Goal: Information Seeking & Learning: Find specific page/section

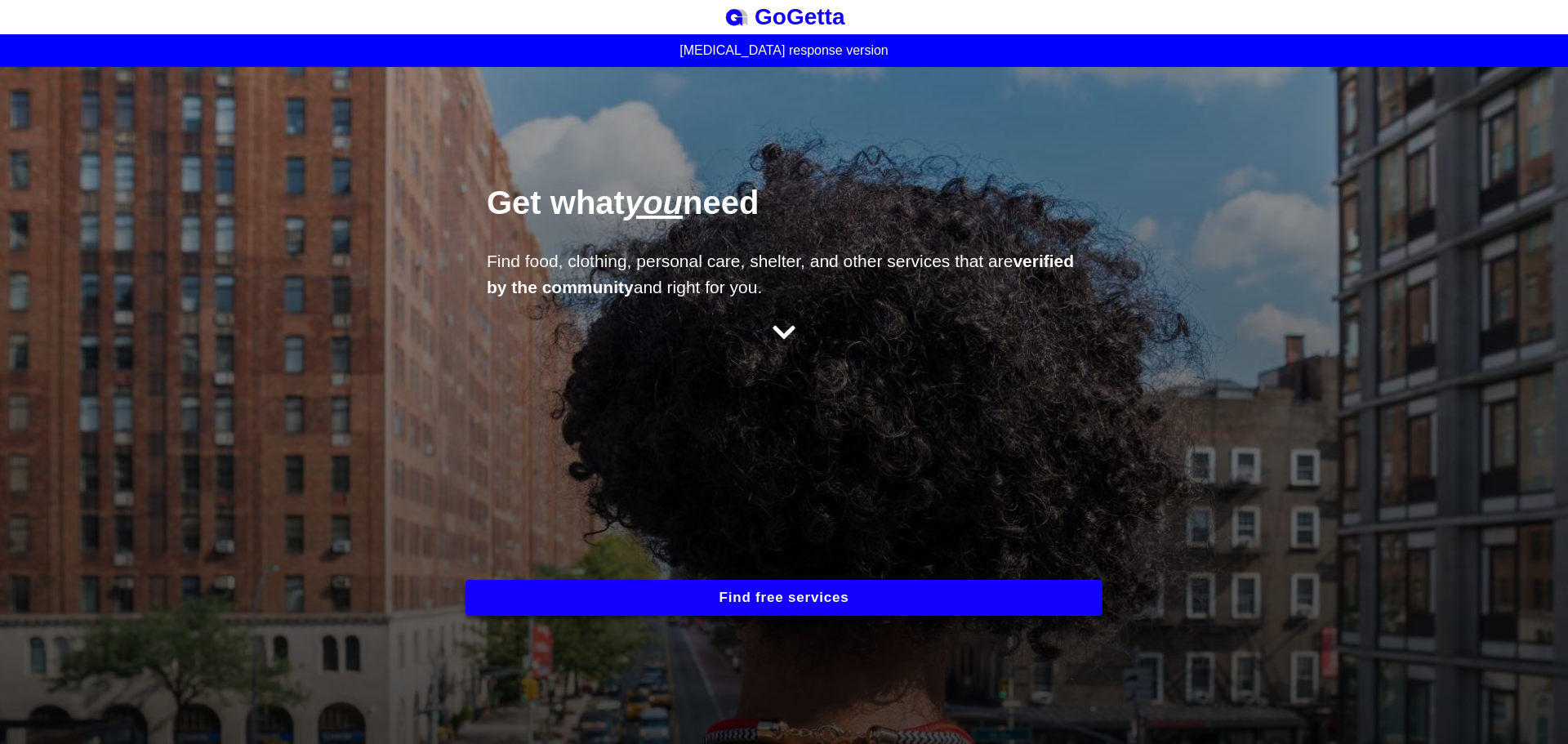
click at [811, 596] on button "Find free services" at bounding box center [784, 597] width 637 height 36
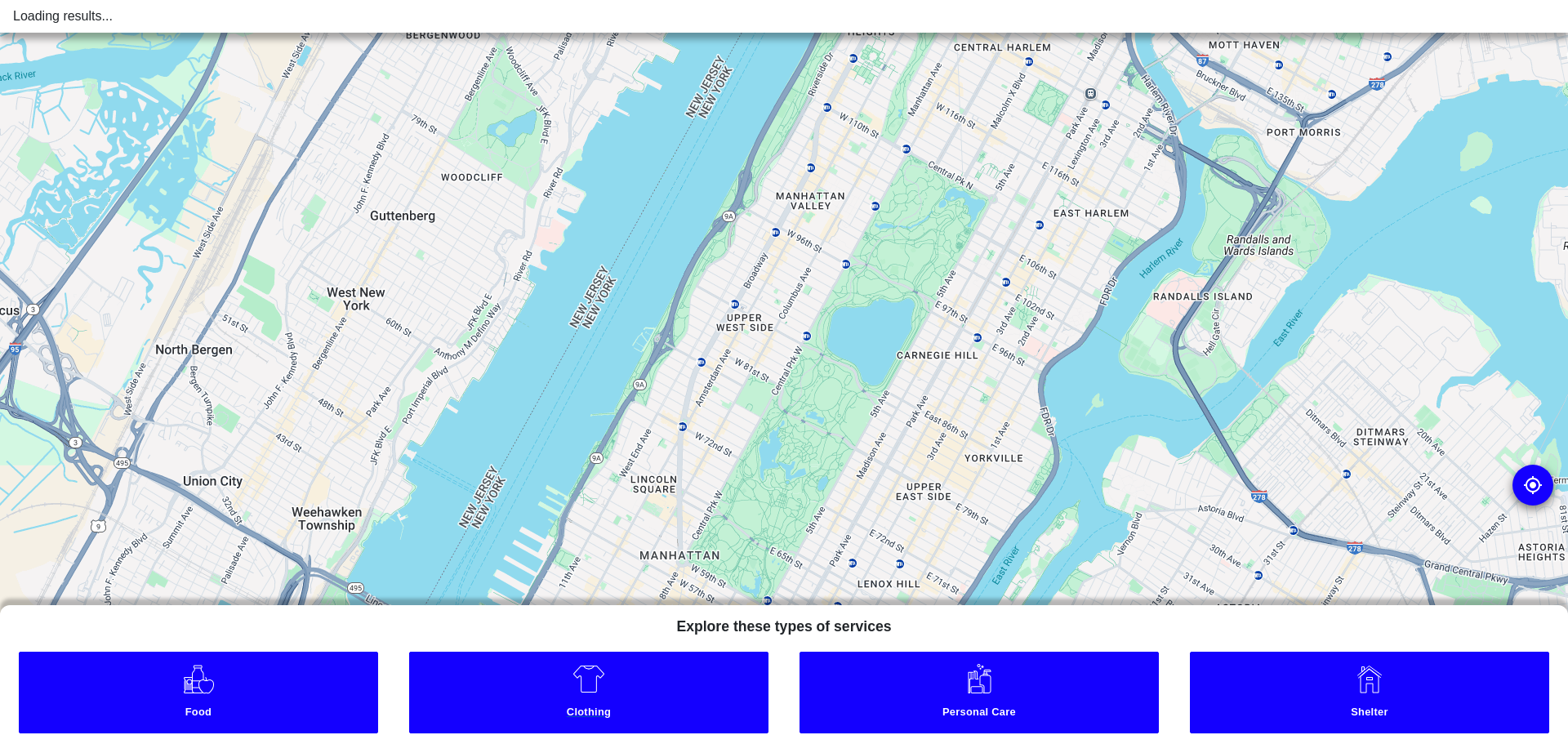
click at [676, 664] on link "Clothing" at bounding box center [589, 693] width 359 height 82
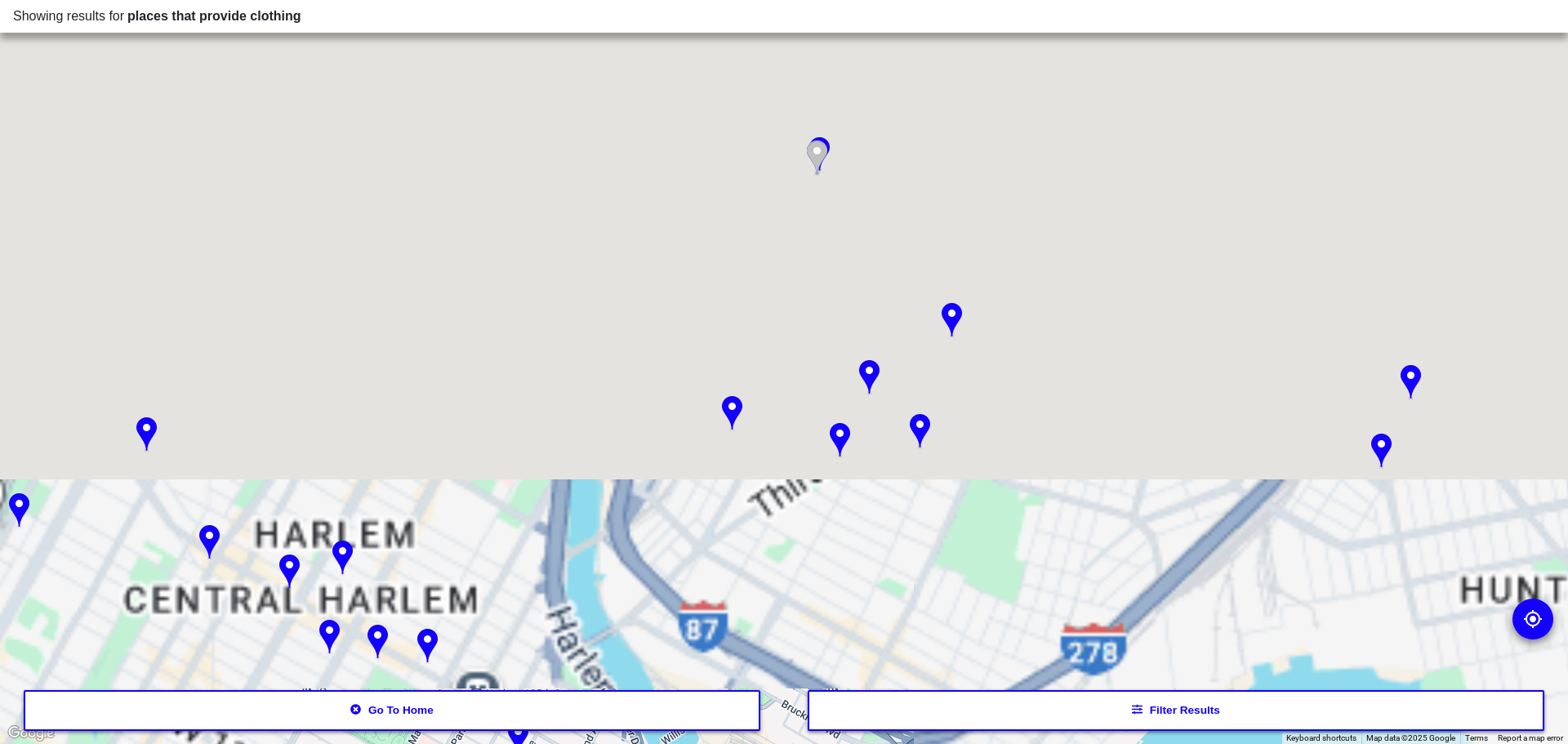
drag, startPoint x: 1109, startPoint y: 223, endPoint x: 800, endPoint y: 783, distance: 639.6
click at [800, 0] on html "Showing results for places that provide clothing ← Move left → Move right ↑ Mov…" at bounding box center [784, 0] width 1568 height 0
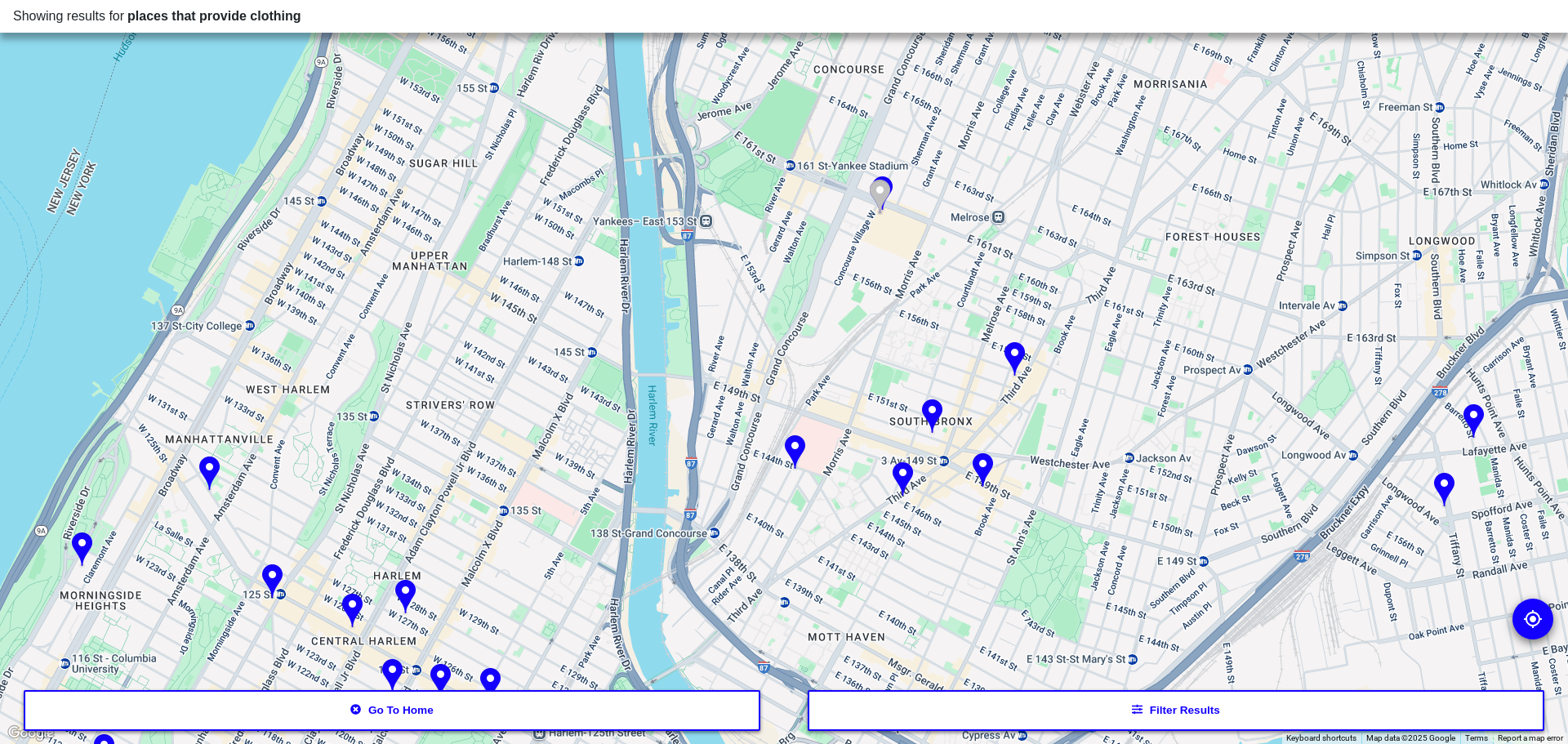
drag, startPoint x: 1065, startPoint y: 377, endPoint x: 1154, endPoint y: 416, distance: 97.2
click at [1154, 416] on div at bounding box center [784, 372] width 1568 height 744
click at [793, 455] on img at bounding box center [795, 453] width 21 height 36
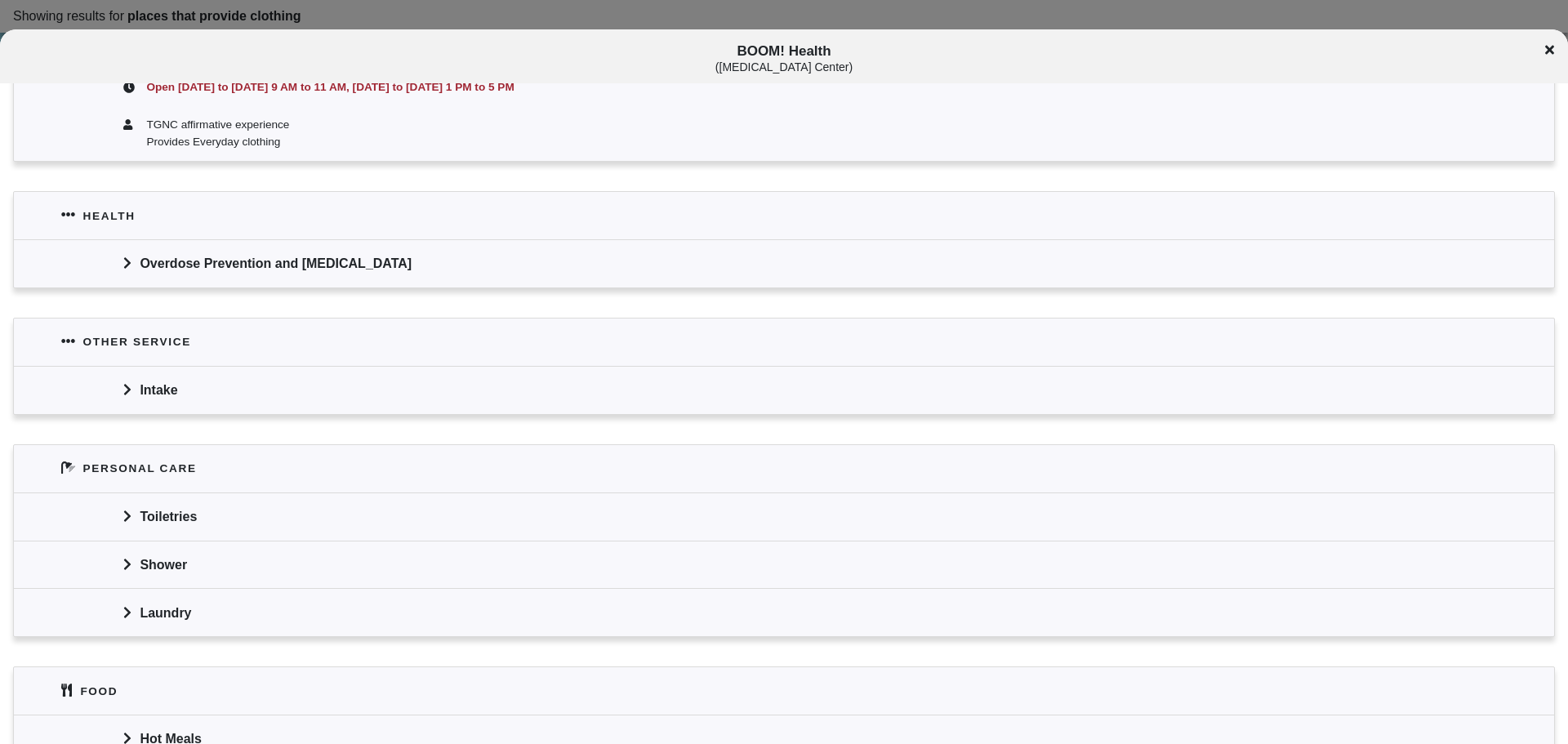
scroll to position [735, 0]
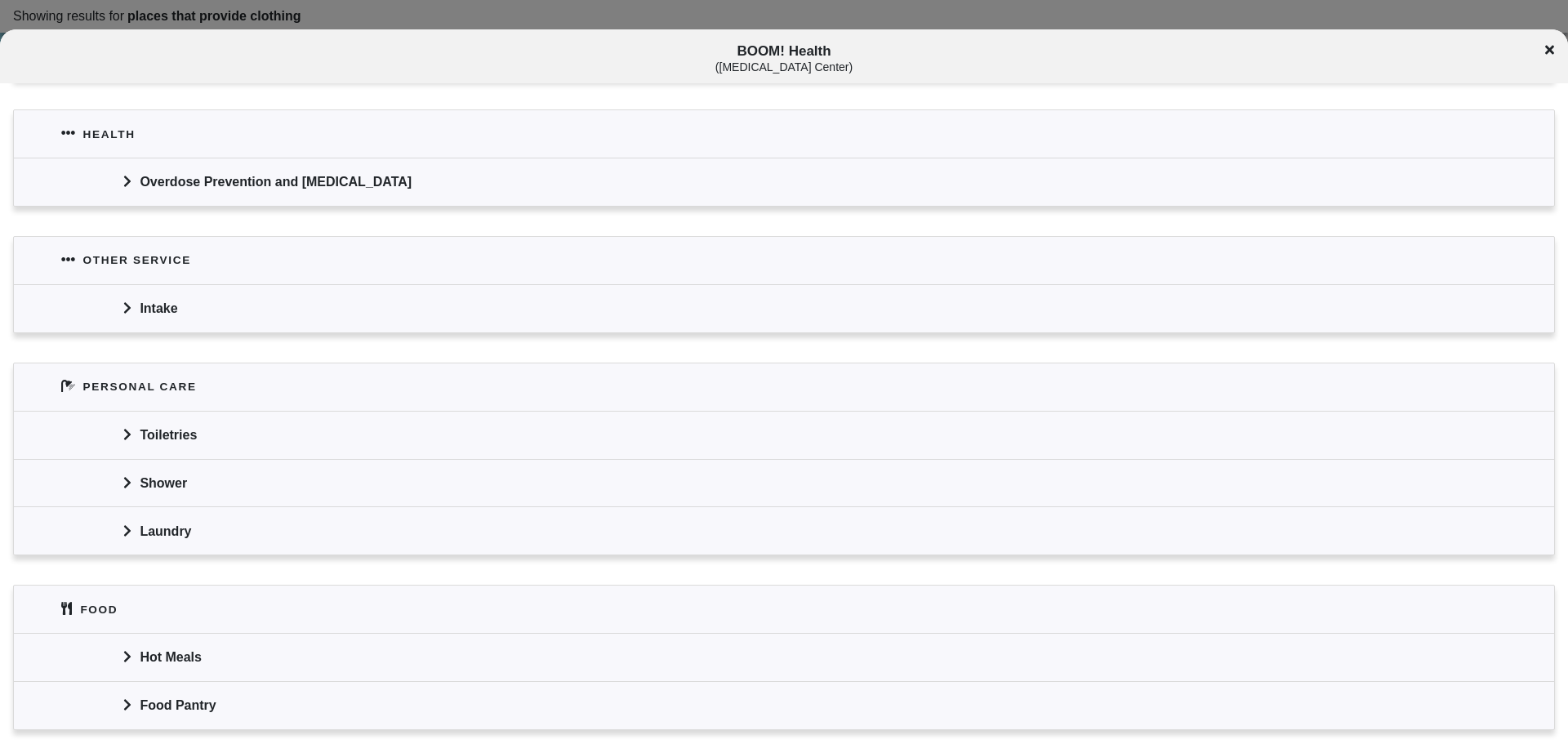
click at [162, 535] on div "Laundry" at bounding box center [784, 530] width 1541 height 48
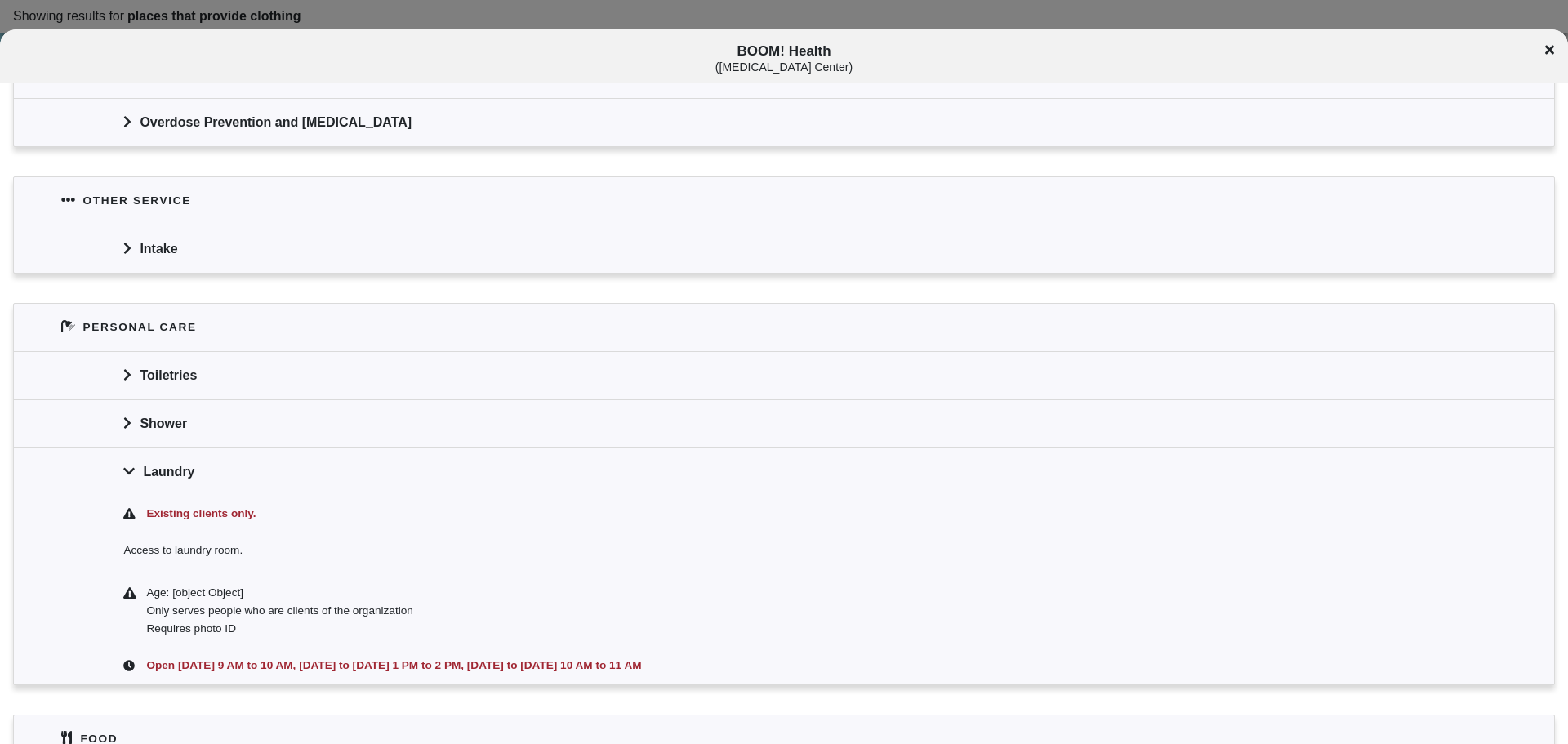
scroll to position [817, 0]
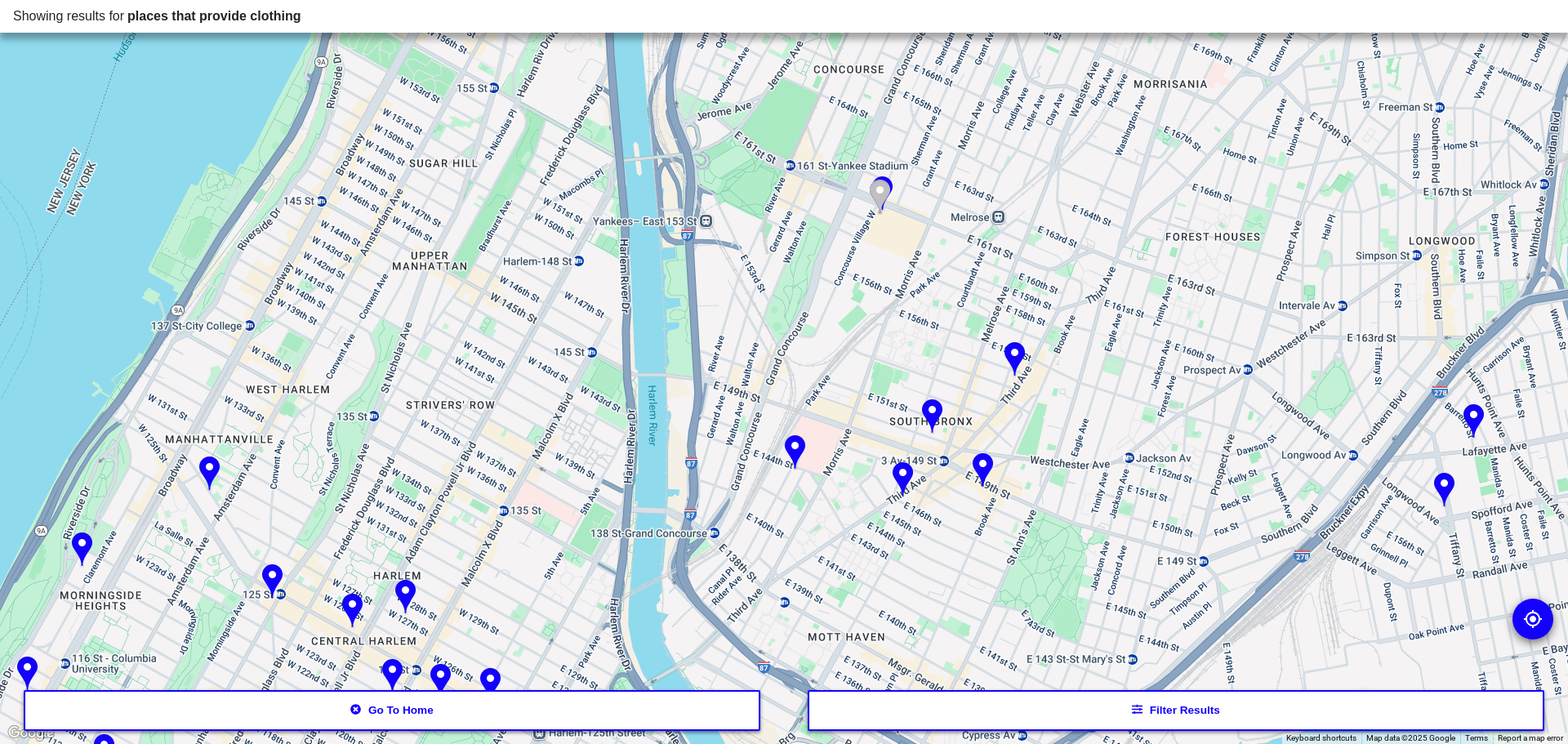
click at [901, 481] on img at bounding box center [903, 480] width 21 height 36
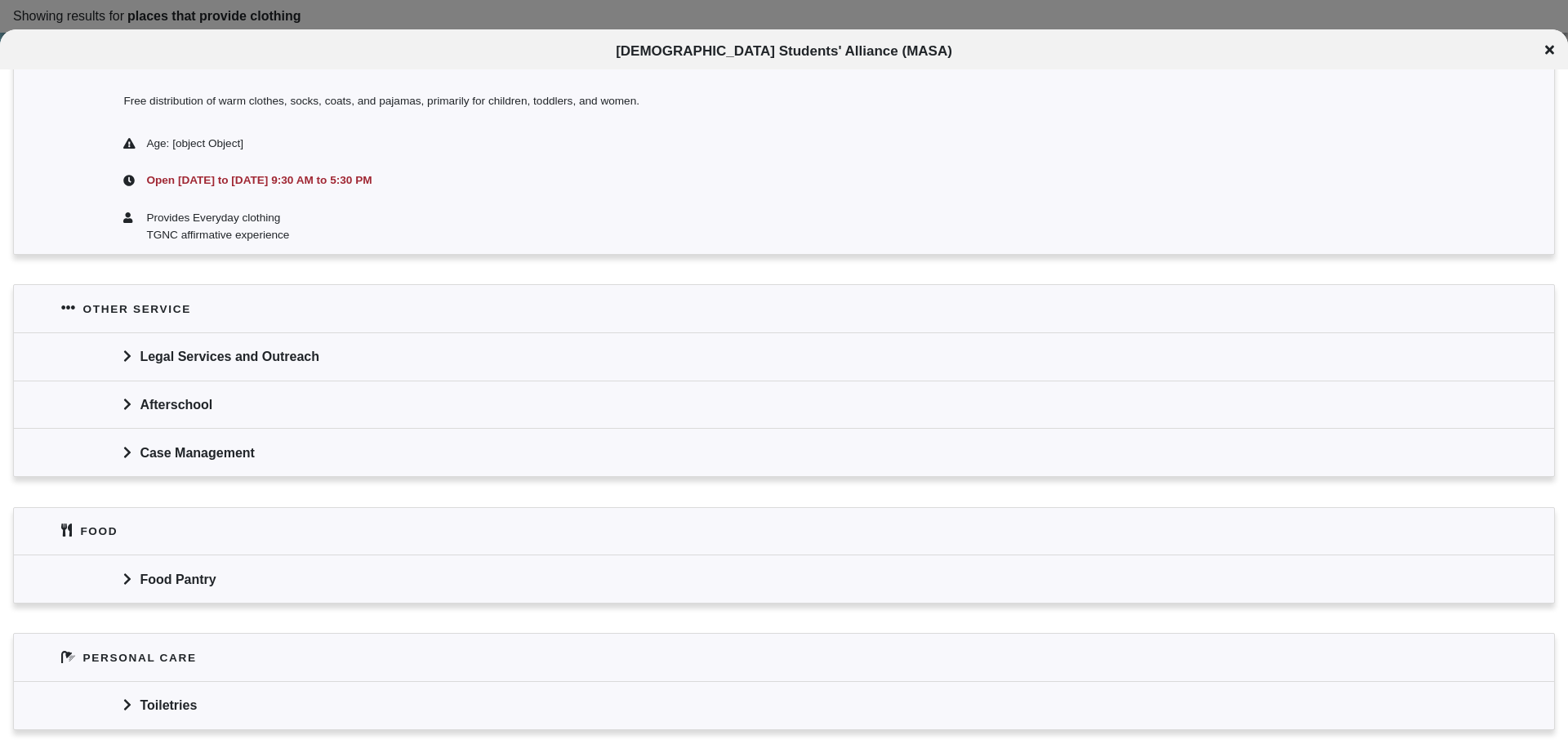
scroll to position [477, 0]
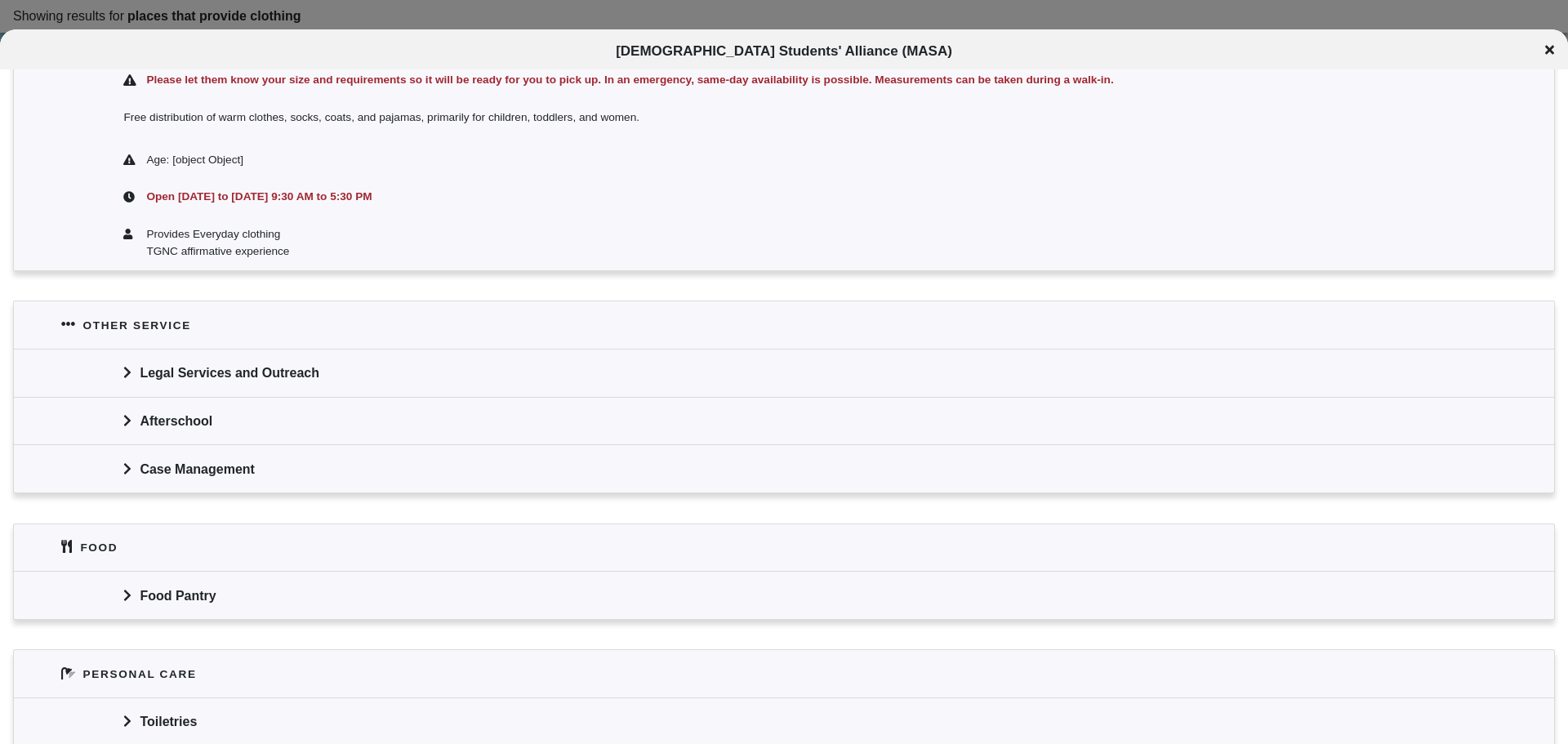
click at [148, 579] on div "Food Pantry" at bounding box center [784, 595] width 1541 height 48
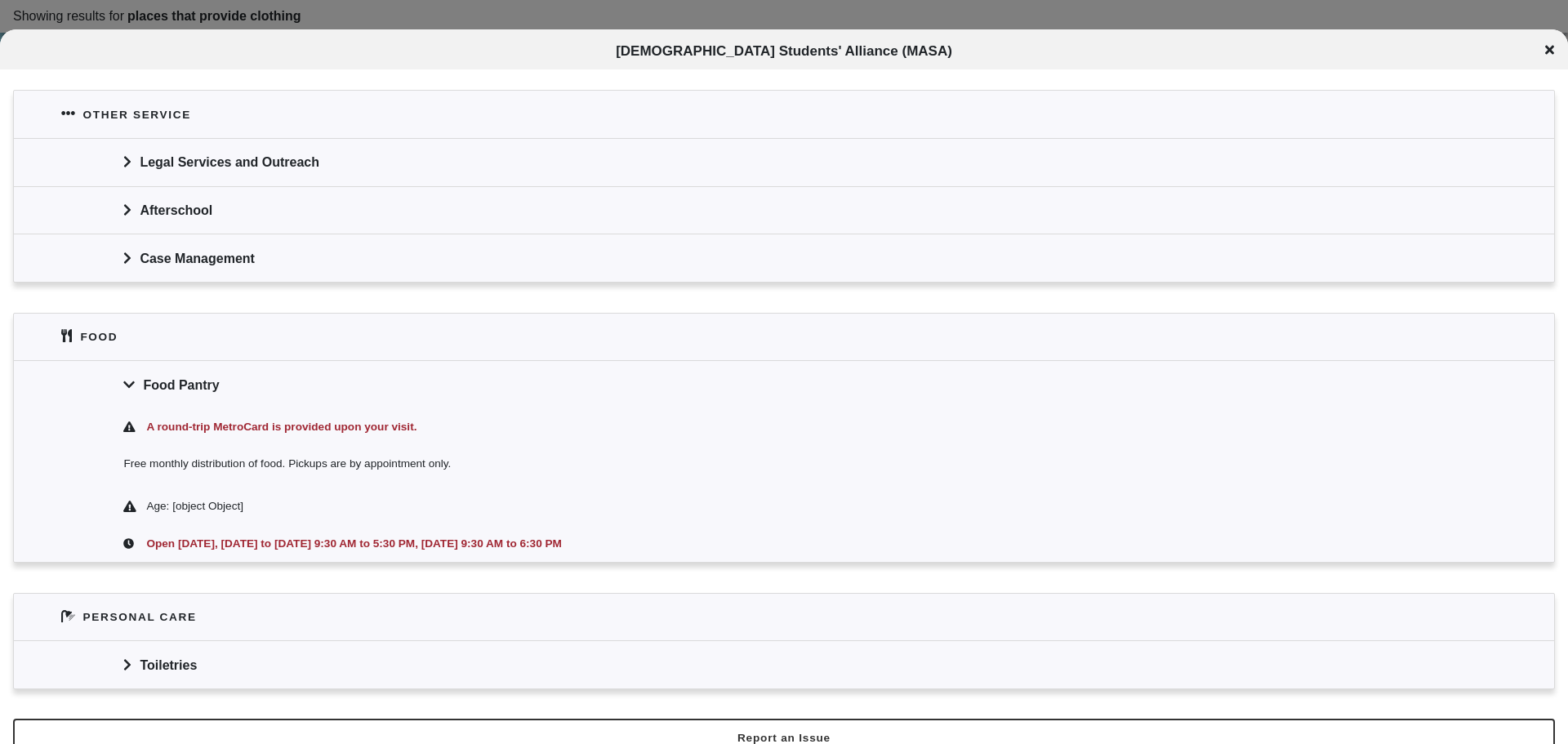
scroll to position [712, 0]
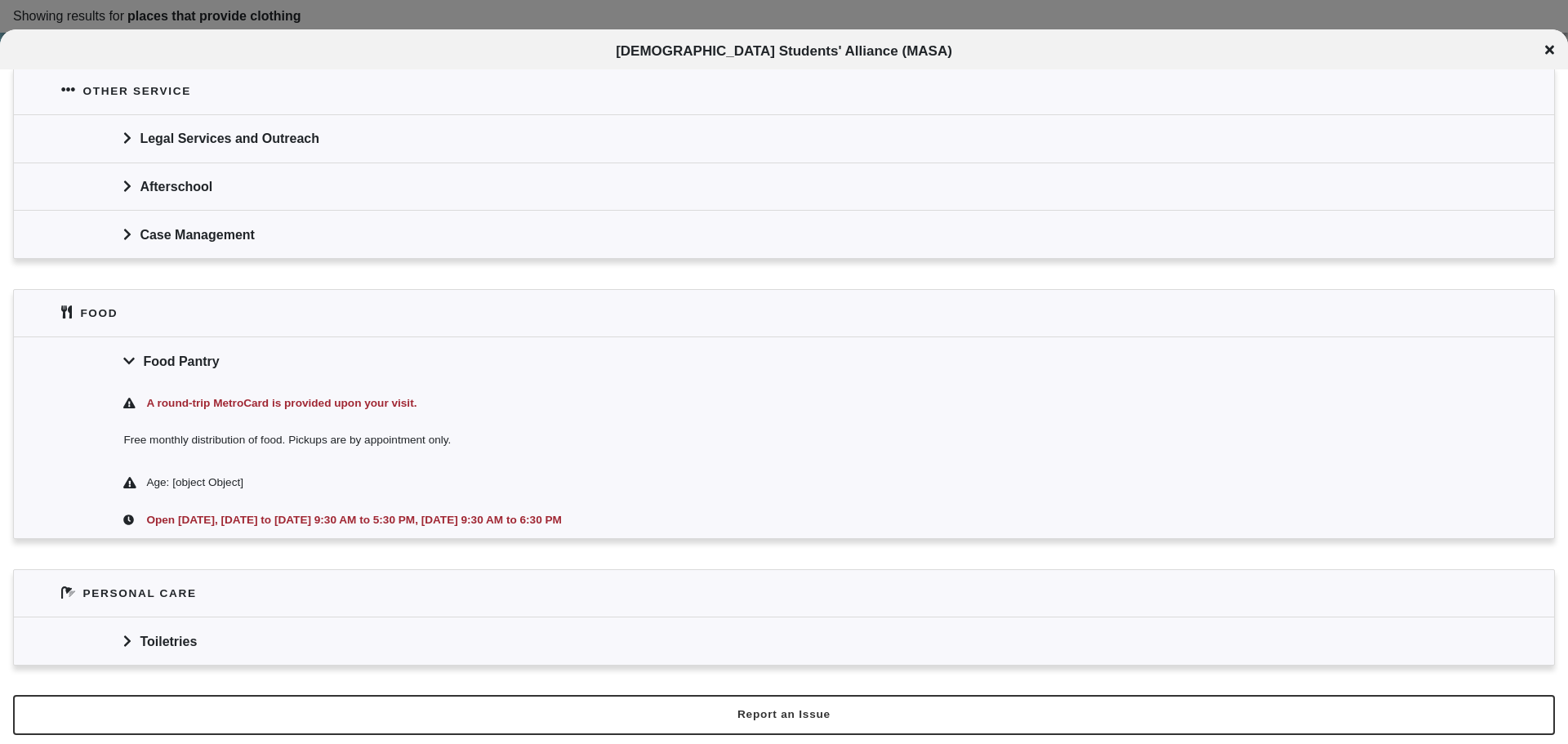
click at [162, 629] on div "Toiletries" at bounding box center [784, 641] width 1541 height 48
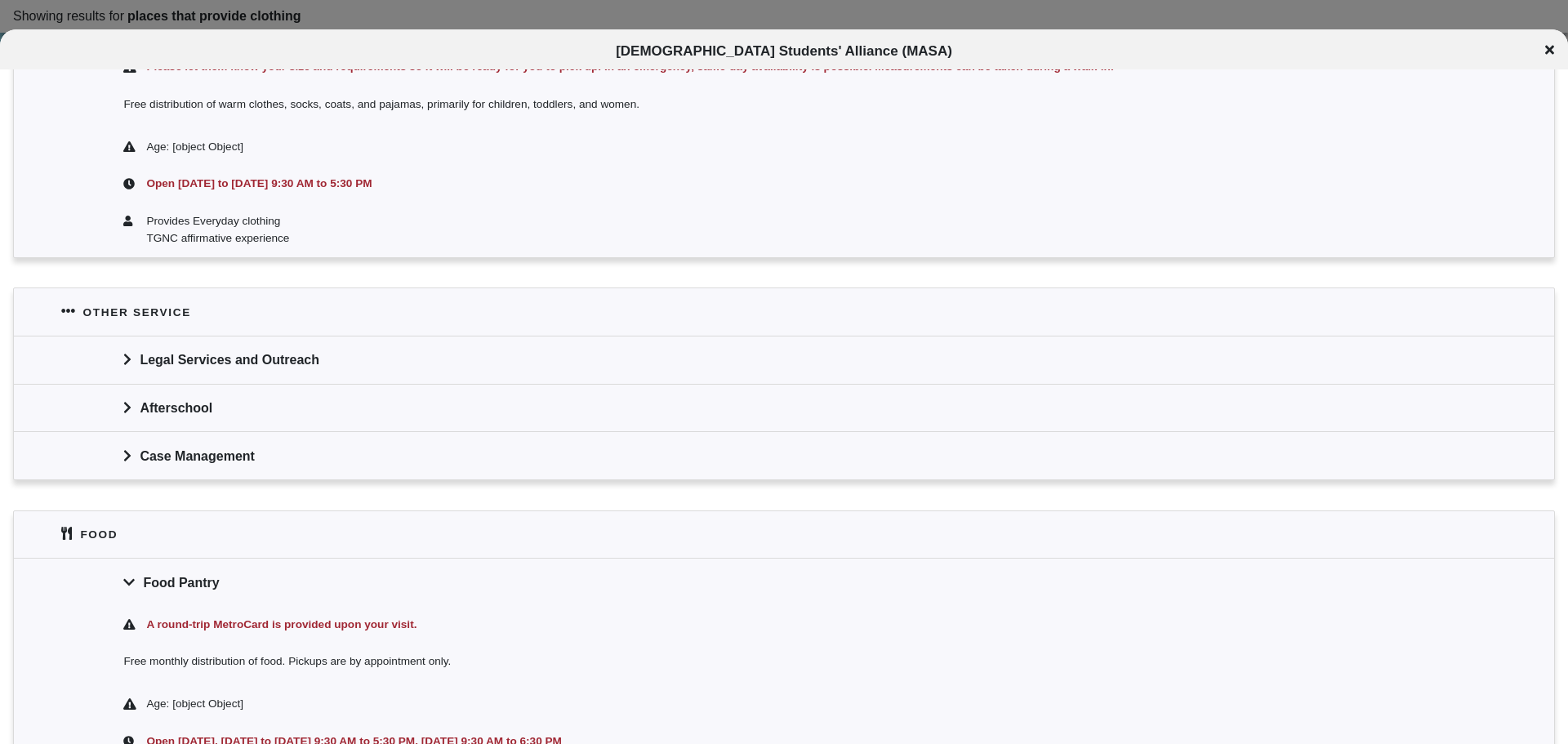
scroll to position [0, 0]
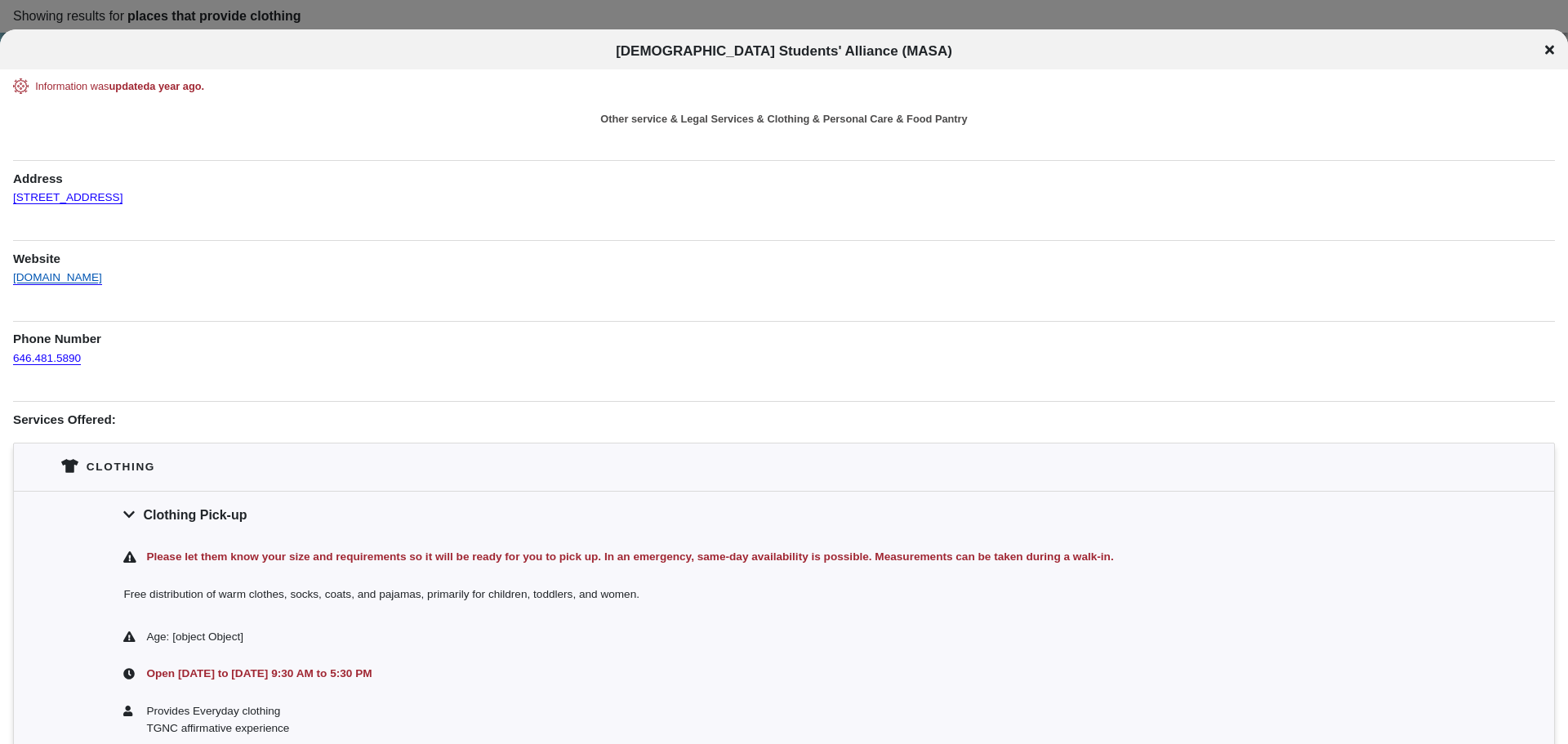
click at [44, 273] on link "[DOMAIN_NAME]" at bounding box center [57, 271] width 89 height 28
click at [1546, 53] on icon at bounding box center [1550, 50] width 9 height 13
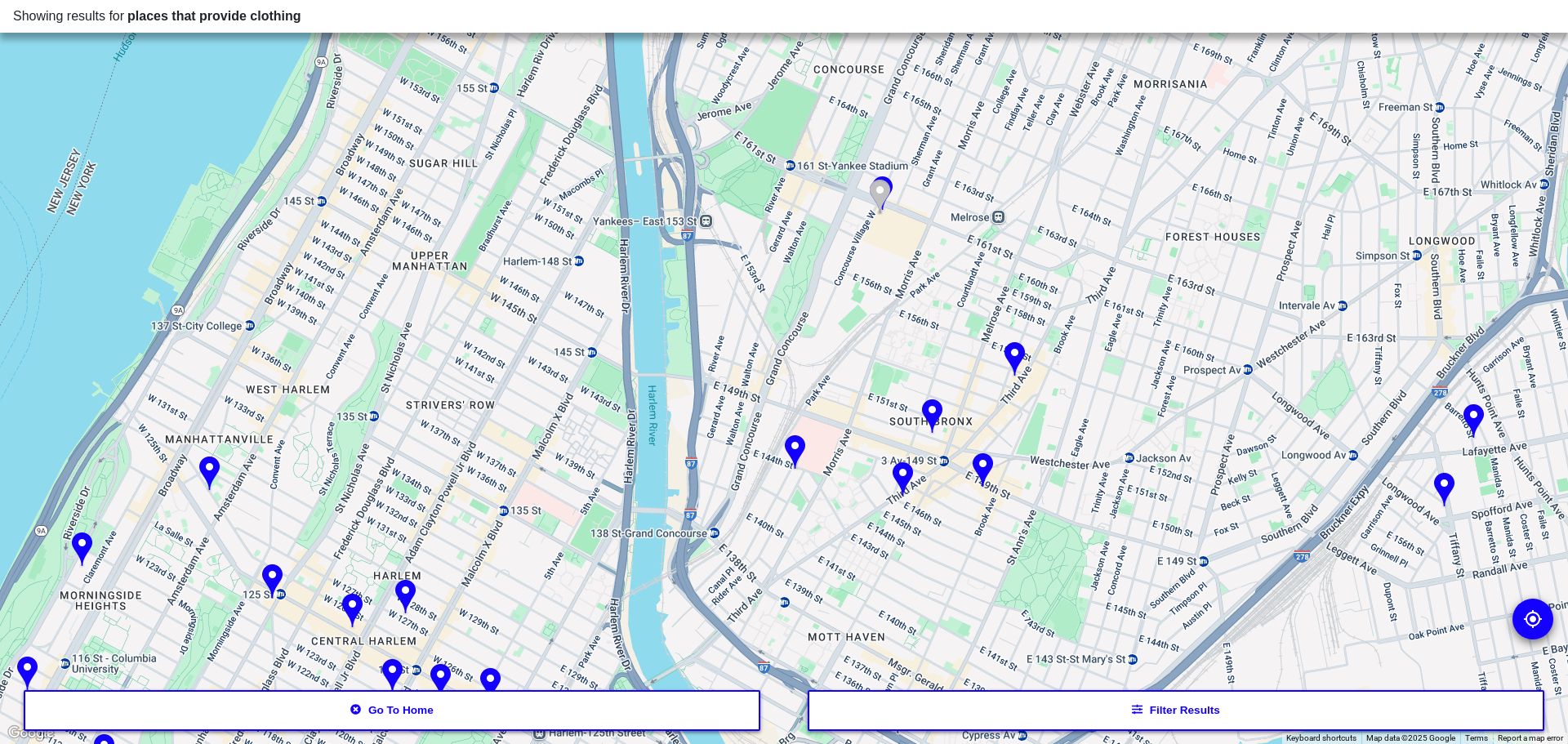
click at [902, 478] on img at bounding box center [903, 480] width 21 height 36
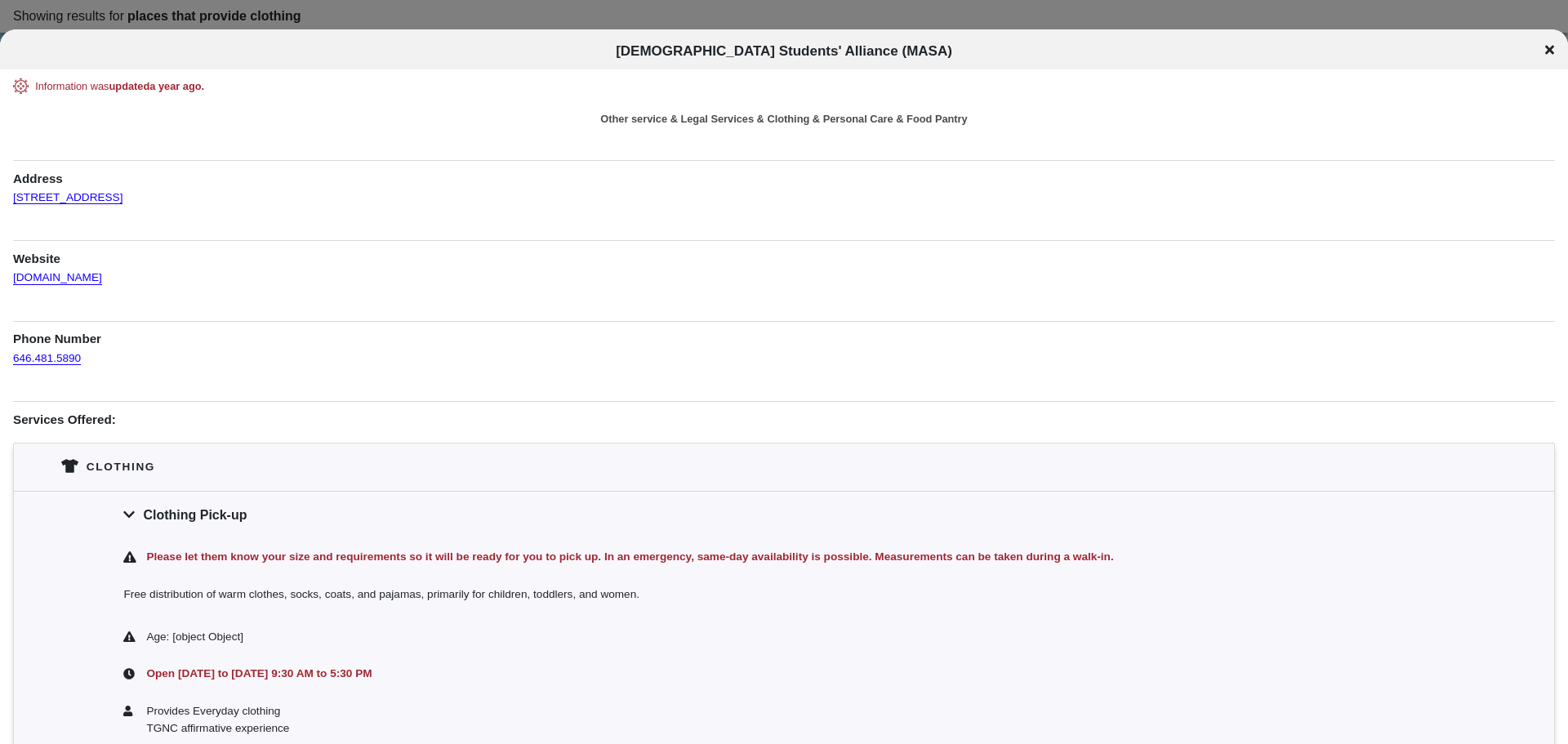
click at [1547, 49] on icon at bounding box center [1550, 50] width 9 height 9
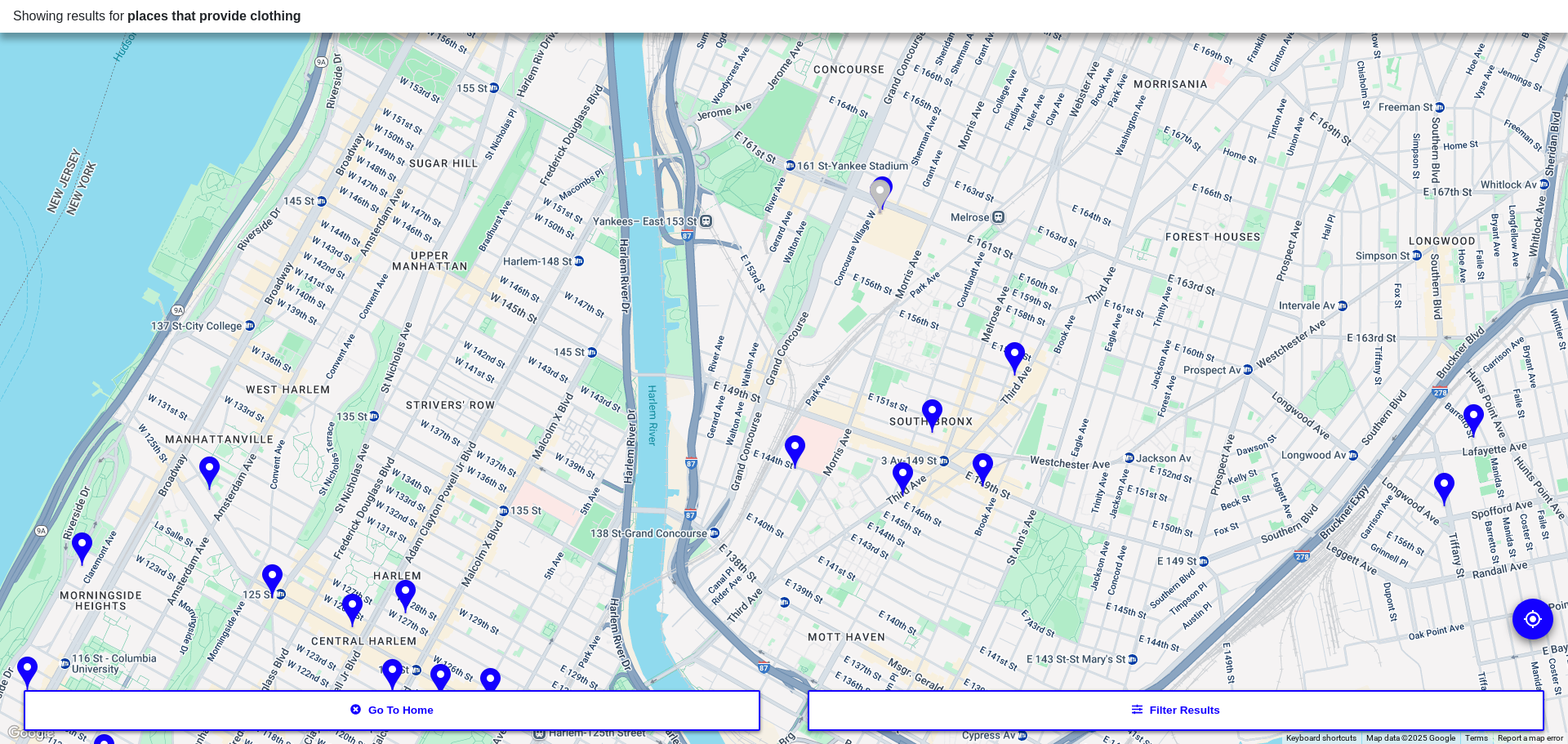
click at [936, 413] on img at bounding box center [932, 417] width 21 height 36
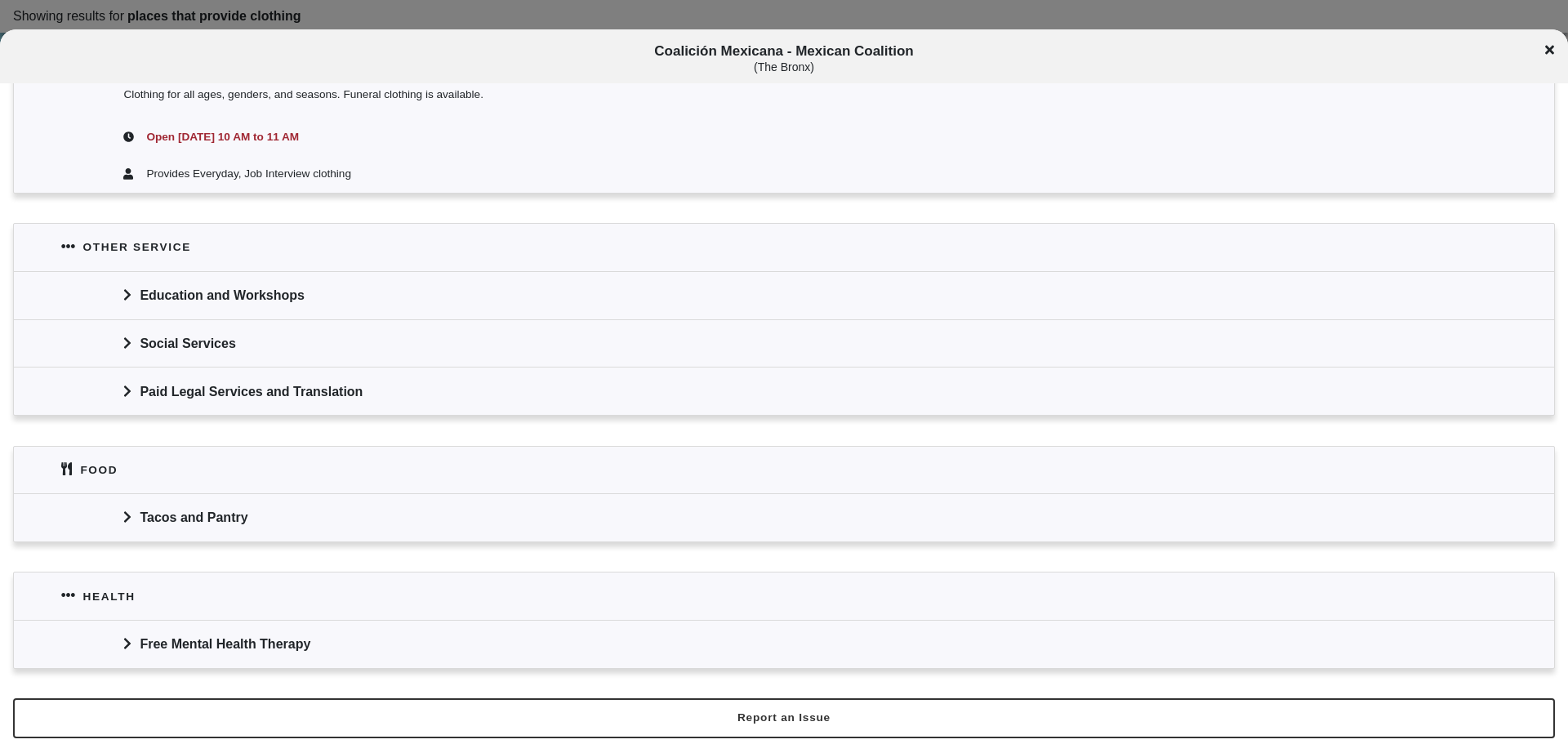
scroll to position [590, 0]
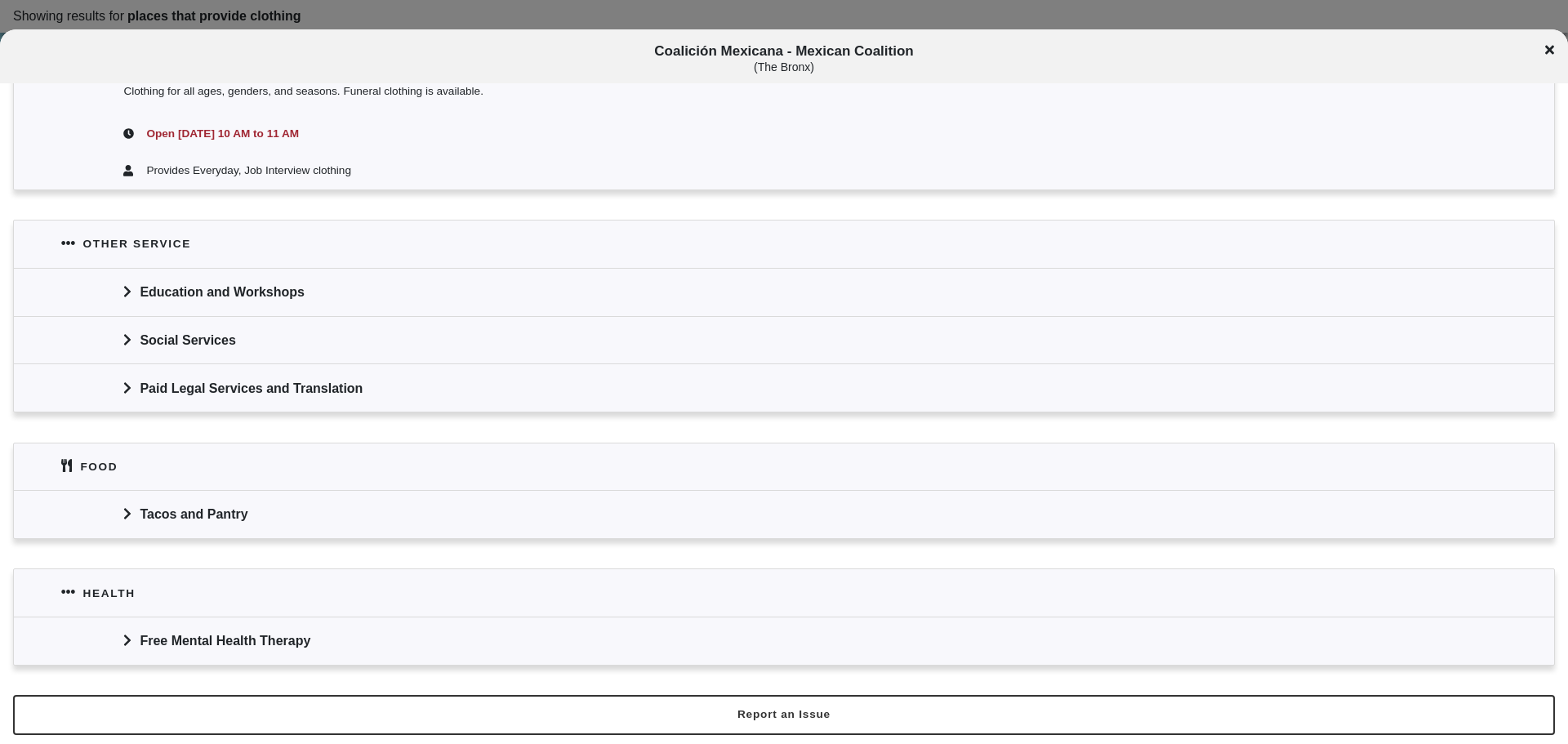
click at [170, 497] on div "Tacos and Pantry" at bounding box center [784, 515] width 1541 height 48
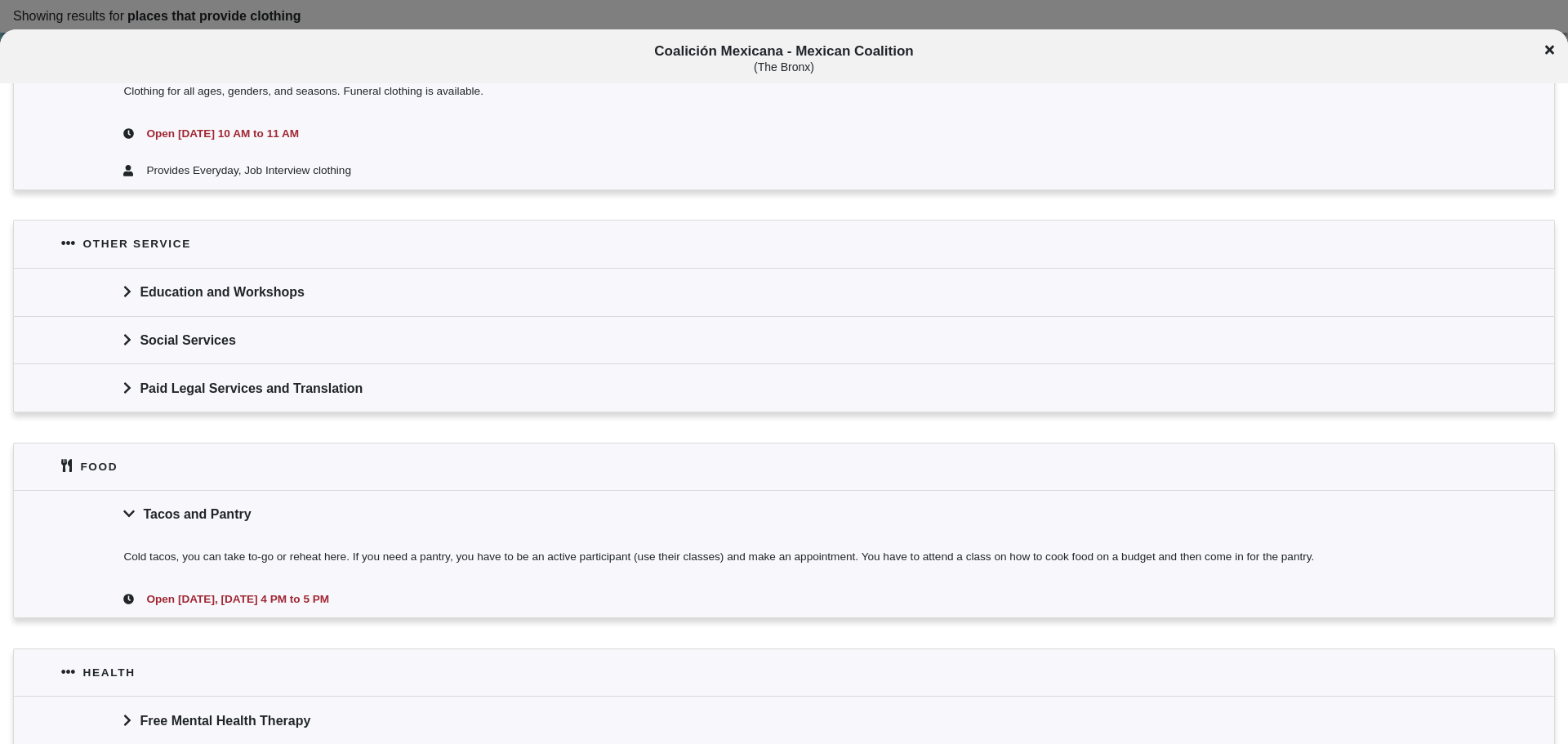
click at [171, 504] on div "Tacos and Pantry" at bounding box center [784, 515] width 1541 height 48
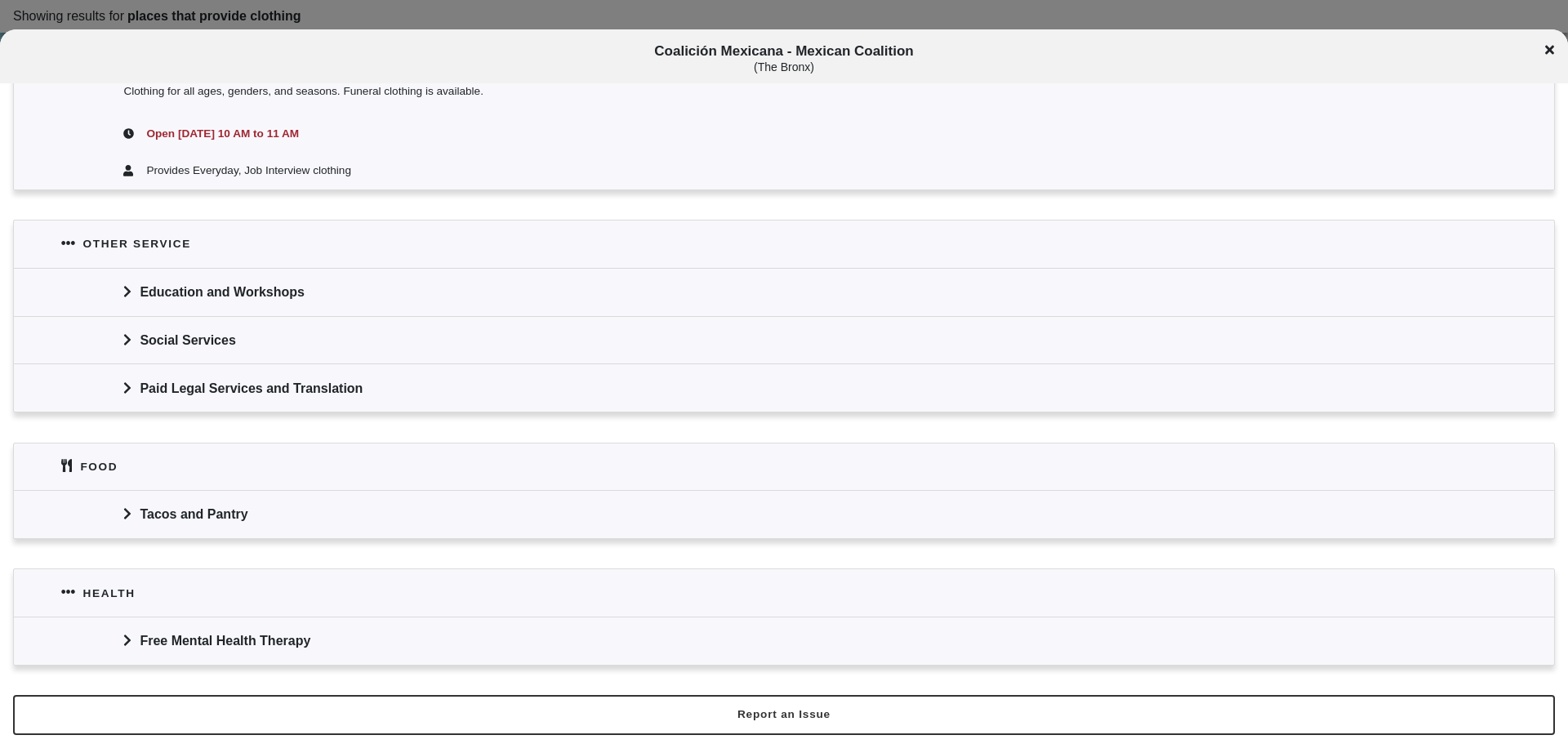
click at [1553, 50] on icon at bounding box center [1550, 50] width 9 height 13
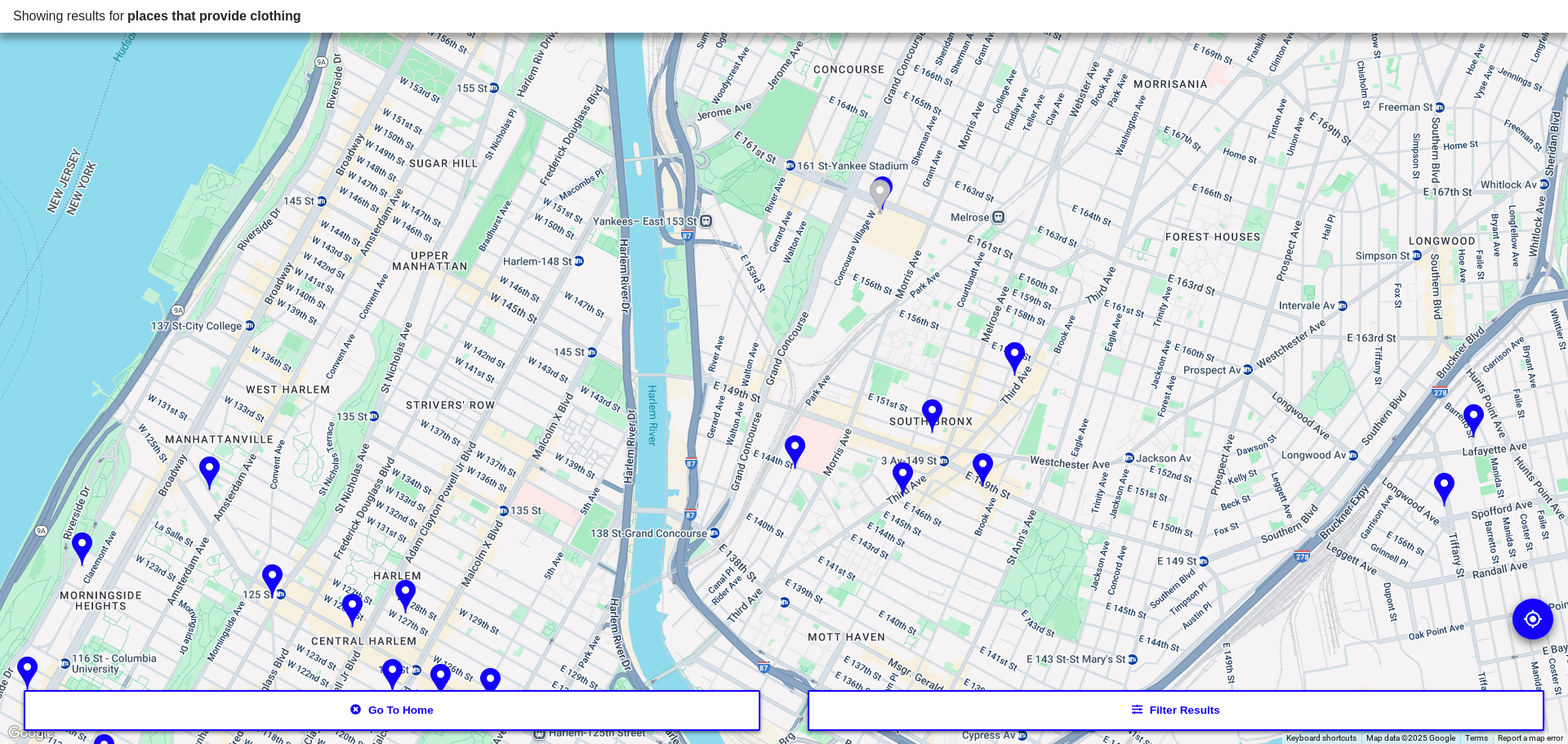
click at [990, 460] on img at bounding box center [982, 471] width 21 height 36
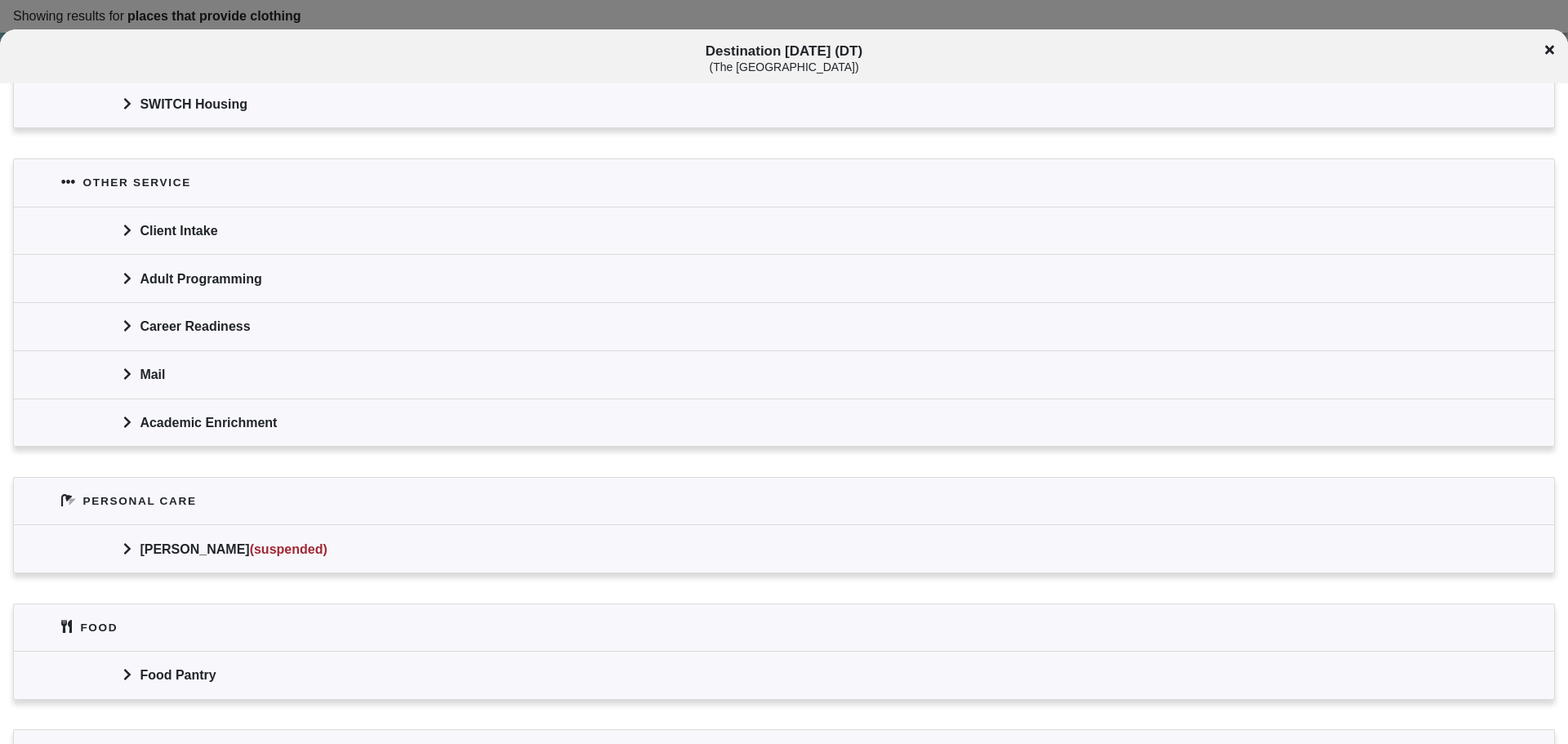
scroll to position [817, 0]
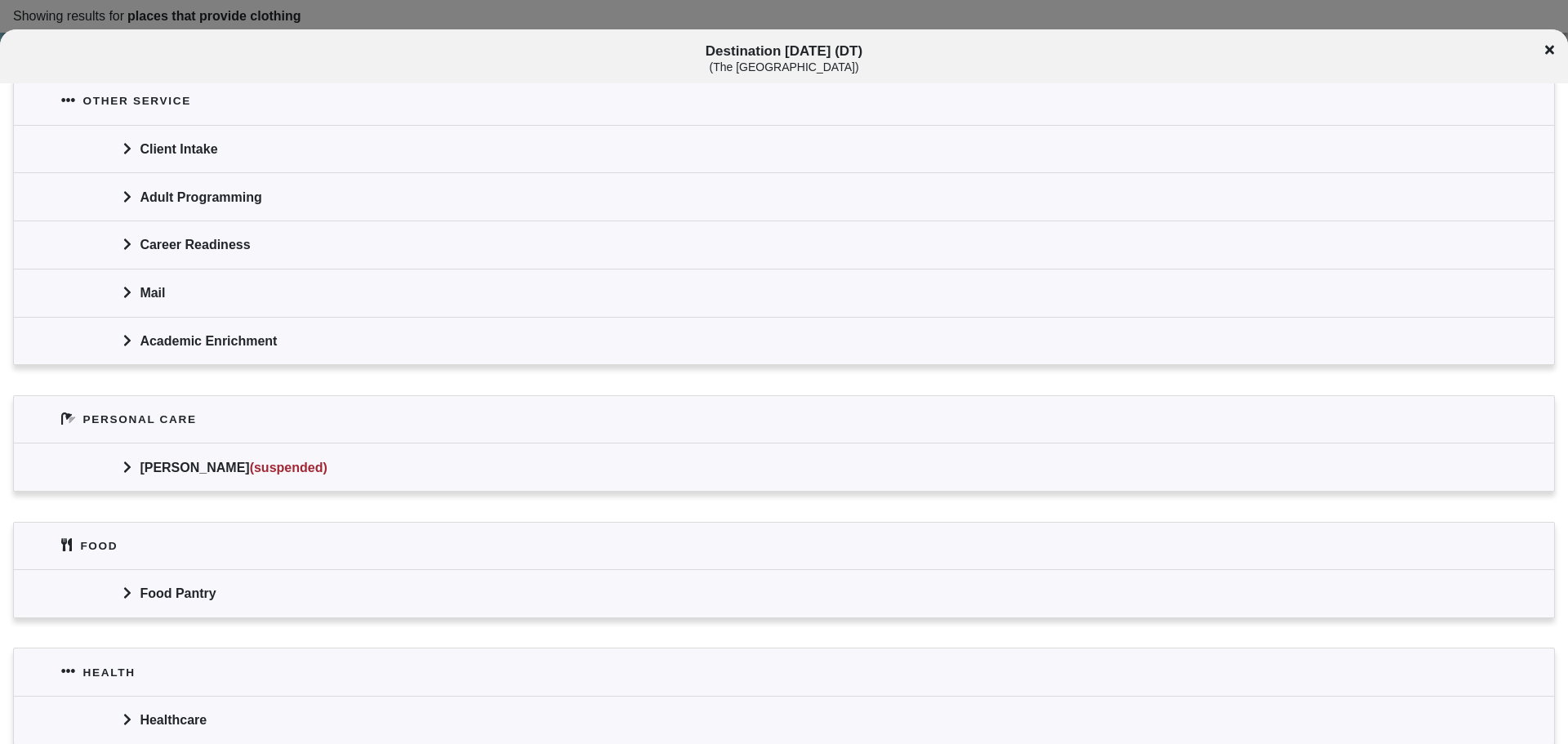
click at [181, 602] on div "Food Pantry" at bounding box center [784, 593] width 1541 height 48
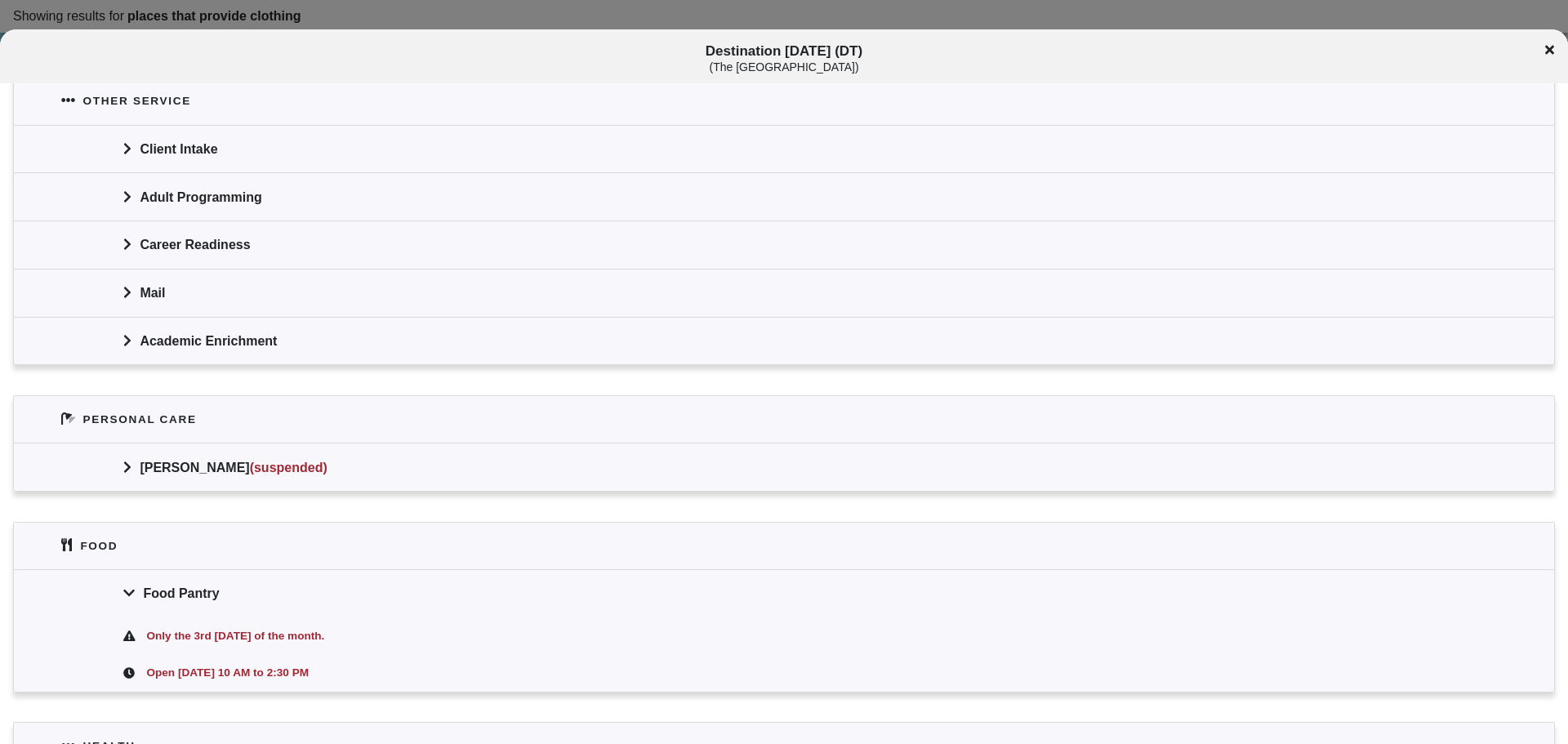
scroll to position [970, 0]
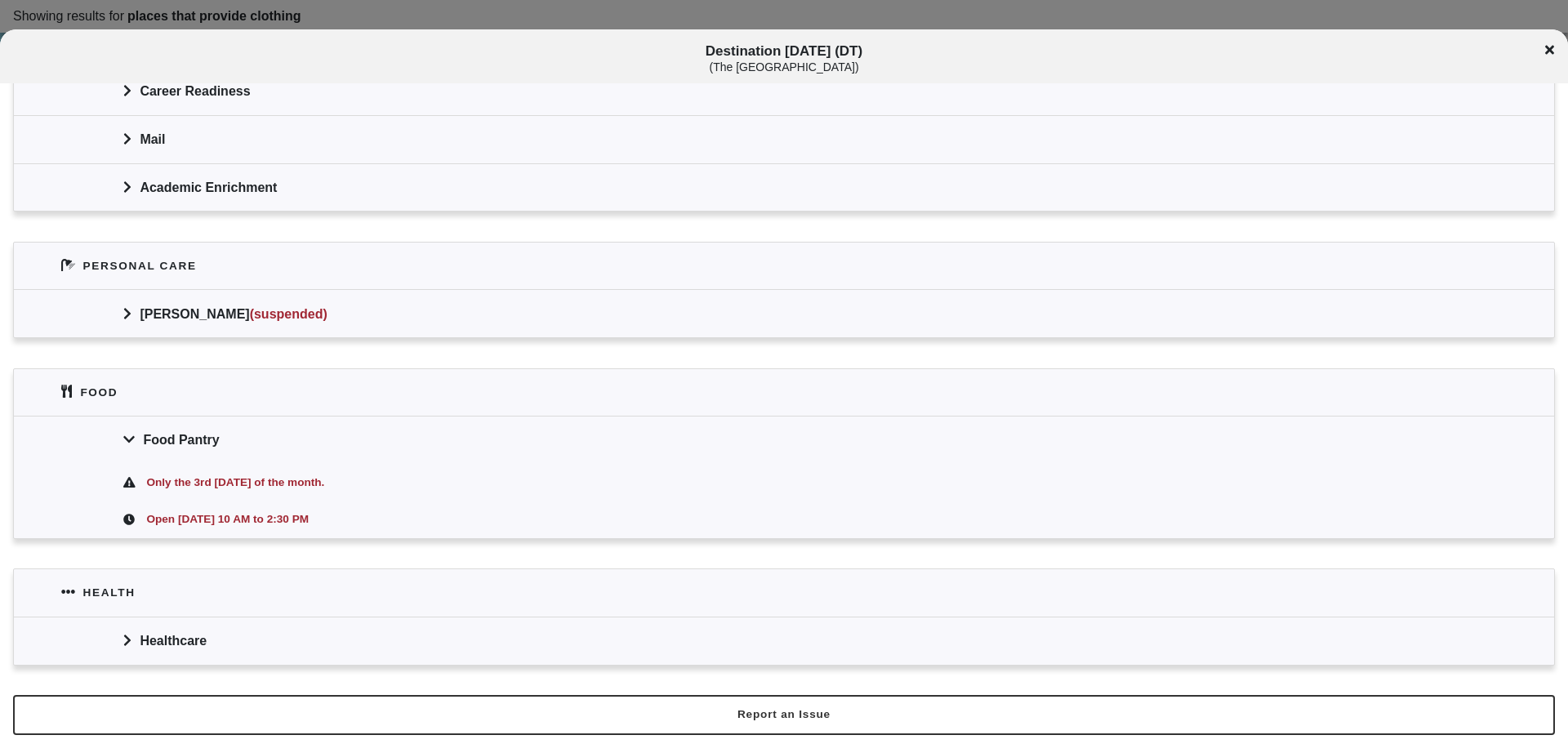
click at [190, 632] on div "Healthcare" at bounding box center [784, 641] width 1541 height 48
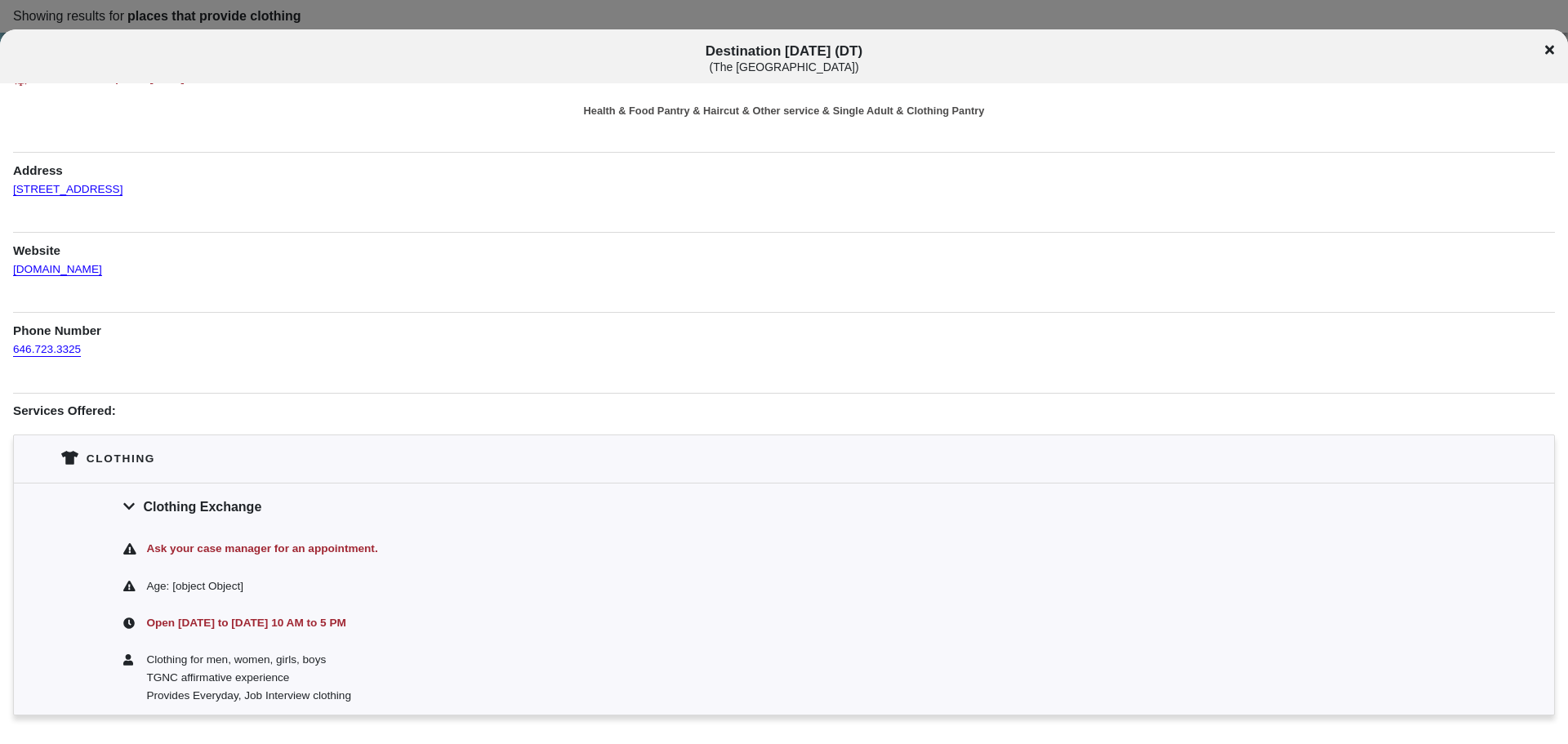
scroll to position [0, 0]
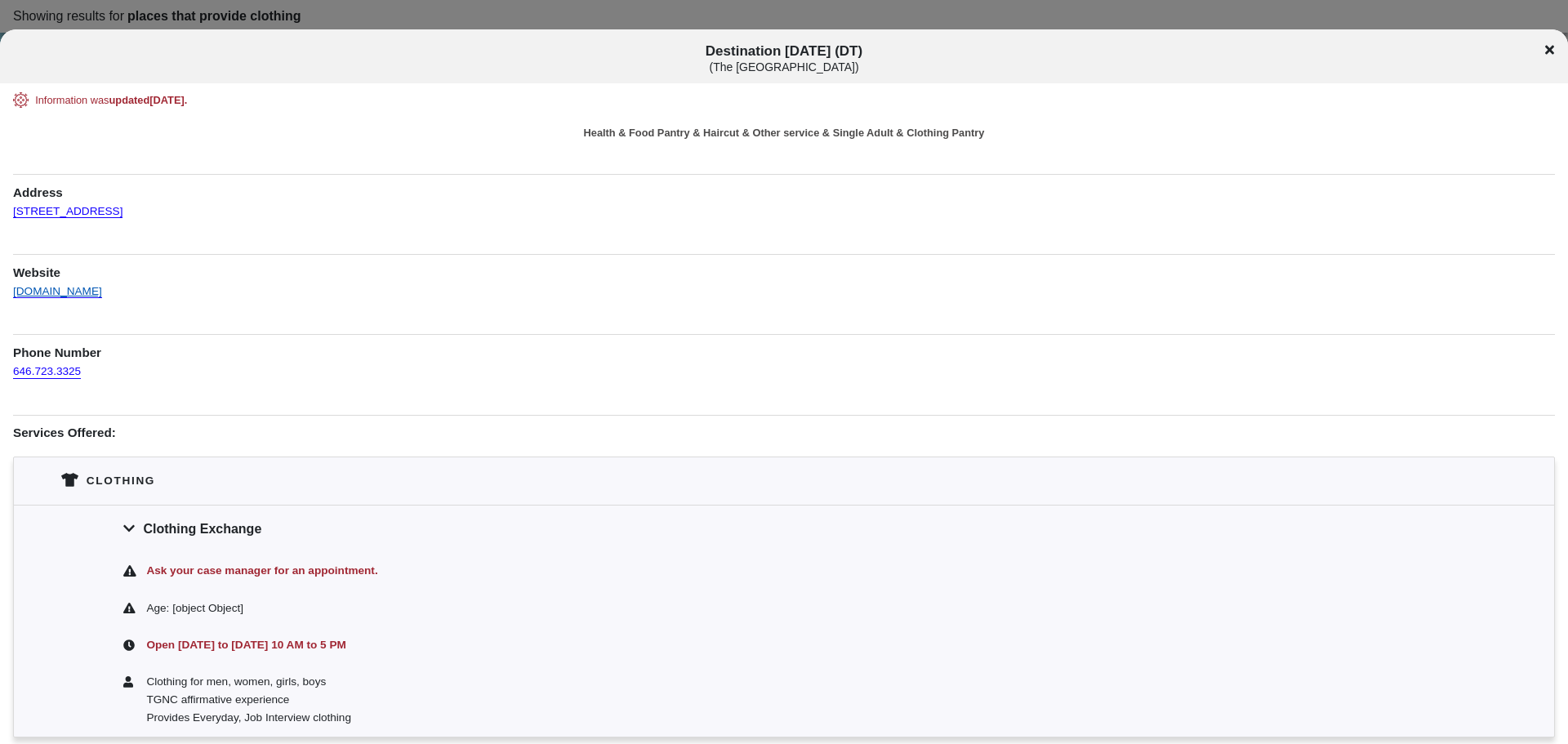
click at [102, 292] on link "[DOMAIN_NAME]" at bounding box center [57, 284] width 89 height 28
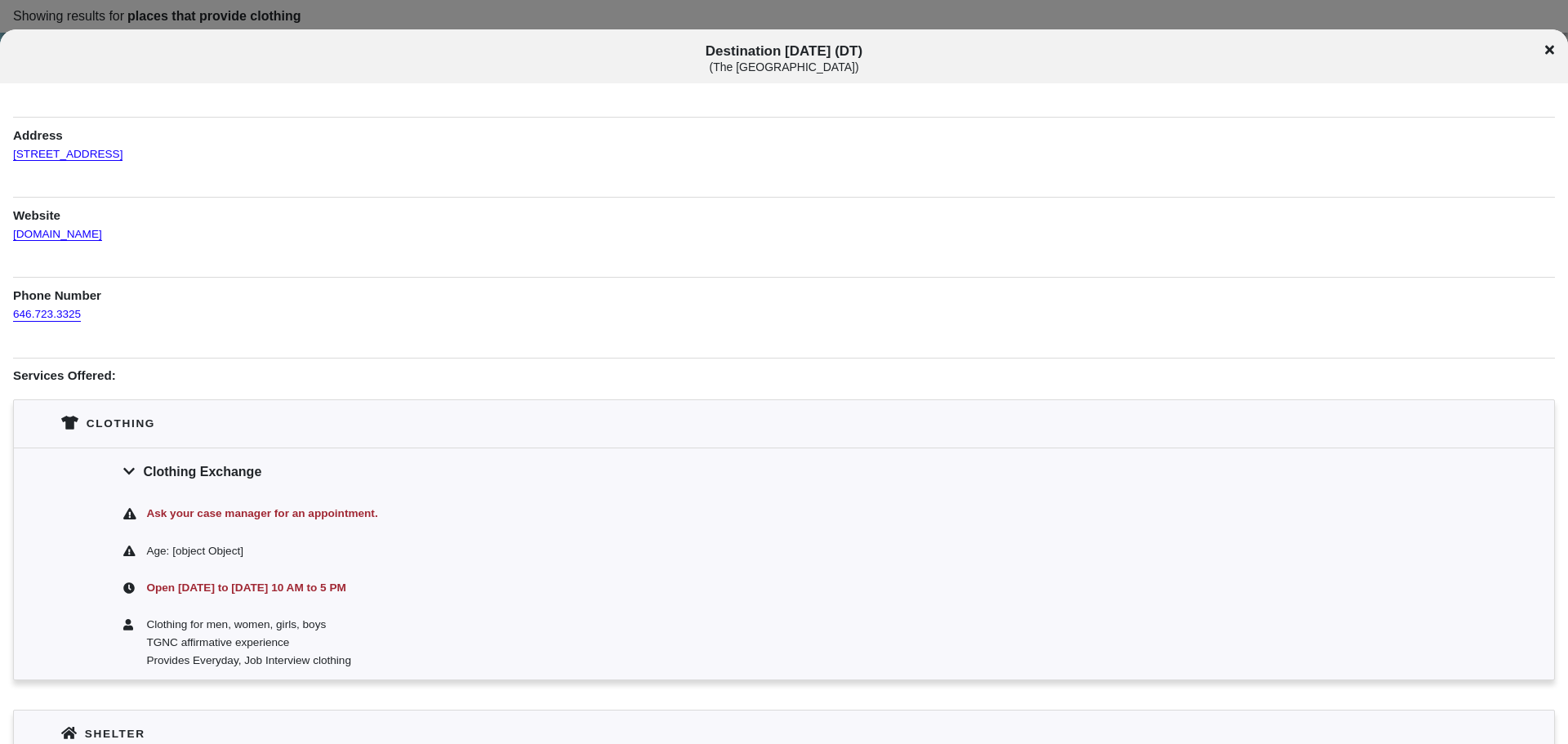
scroll to position [82, 0]
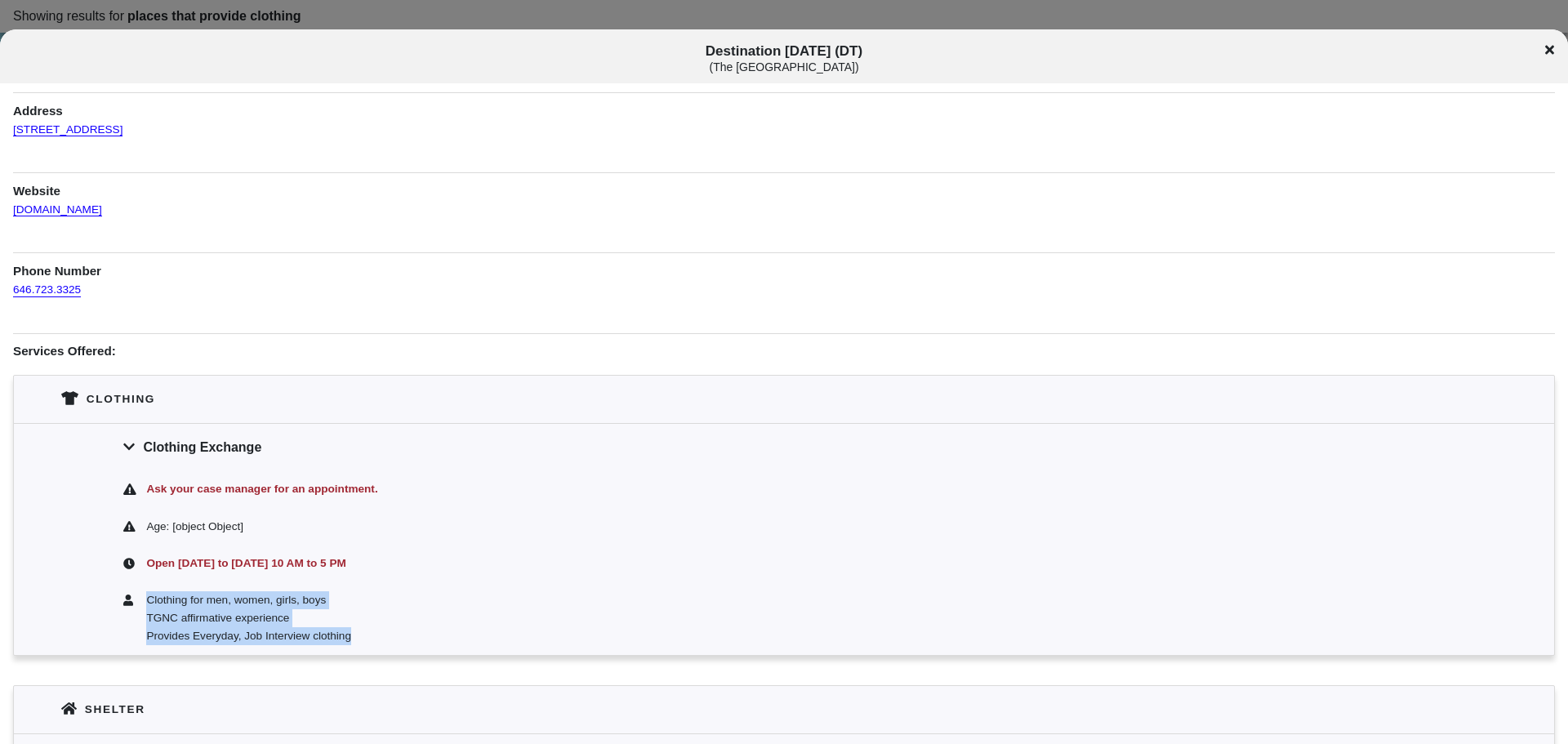
drag, startPoint x: 374, startPoint y: 641, endPoint x: 142, endPoint y: 607, distance: 234.5
click at [142, 607] on div "Clothing for men, women, girls, boys TGNC affirmative experience Provides Every…" at bounding box center [784, 619] width 1541 height 73
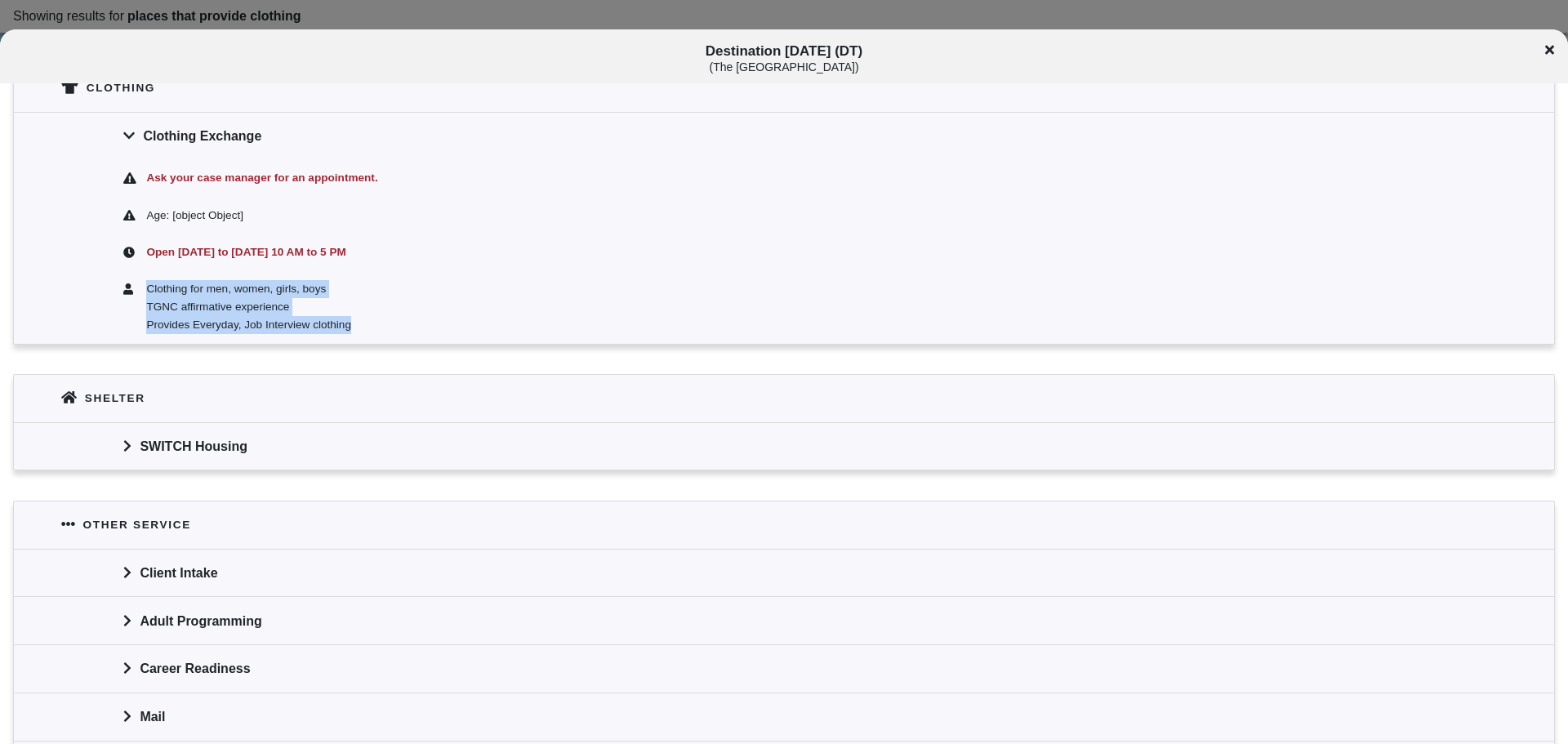
scroll to position [408, 0]
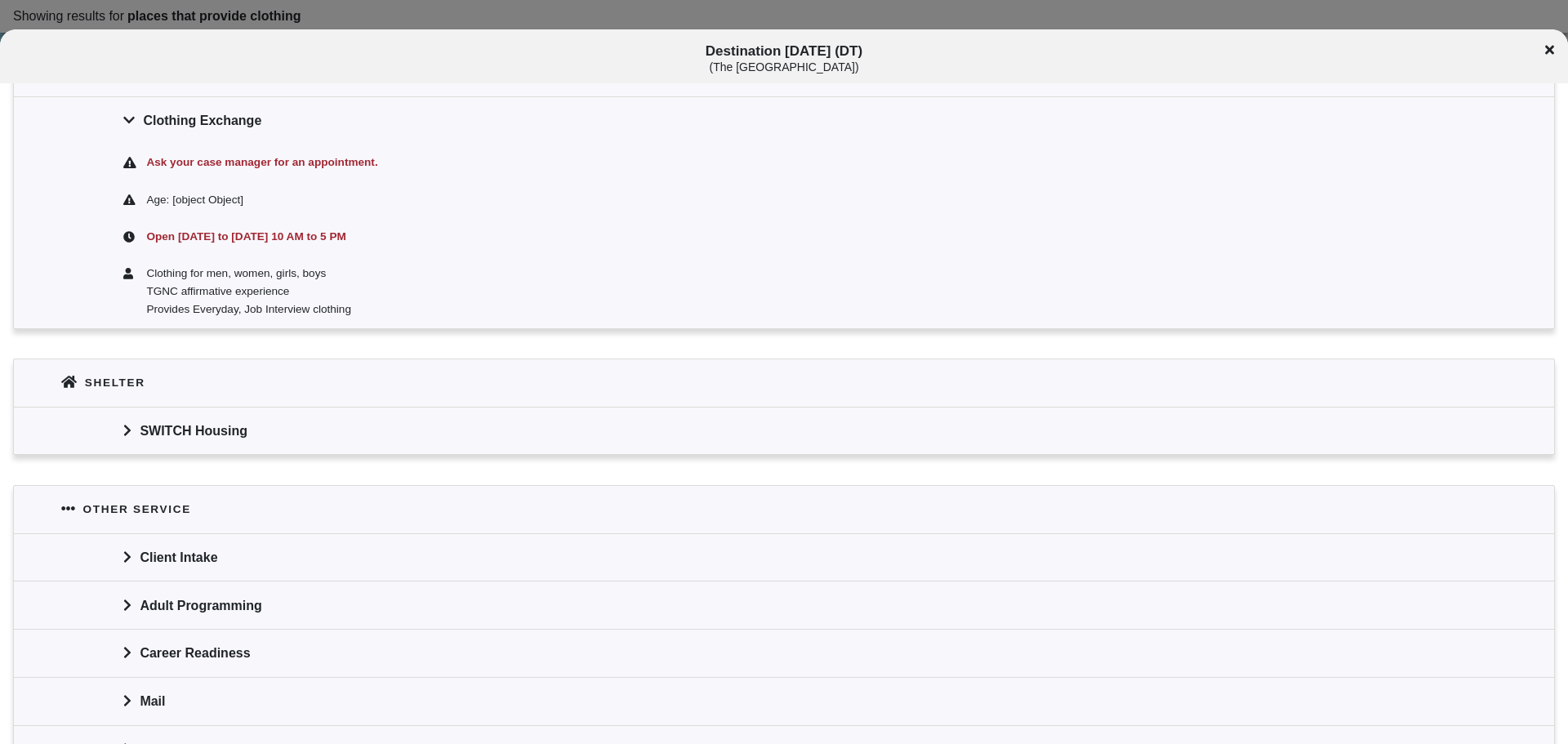
click at [131, 607] on icon at bounding box center [128, 606] width 8 height 13
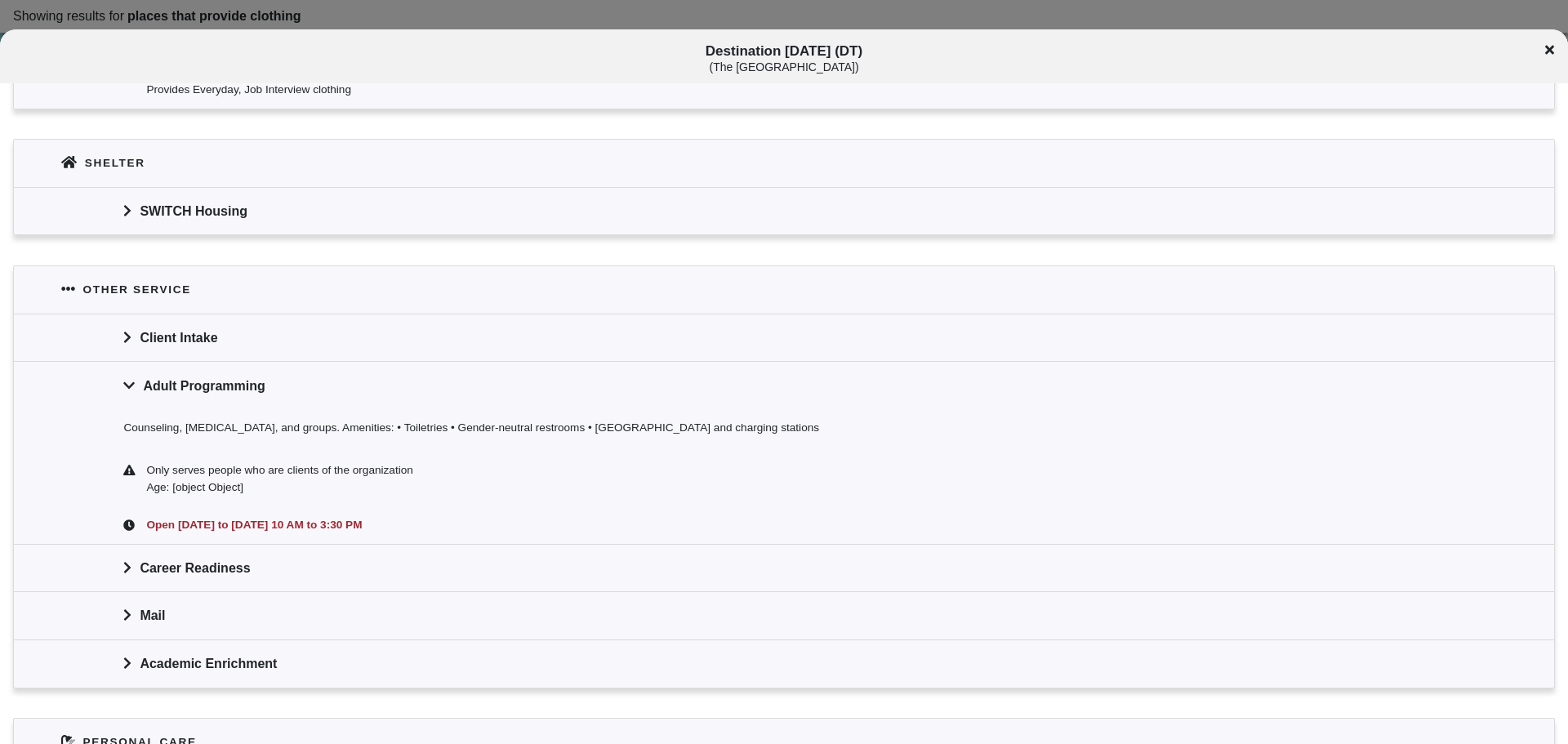
scroll to position [654, 0]
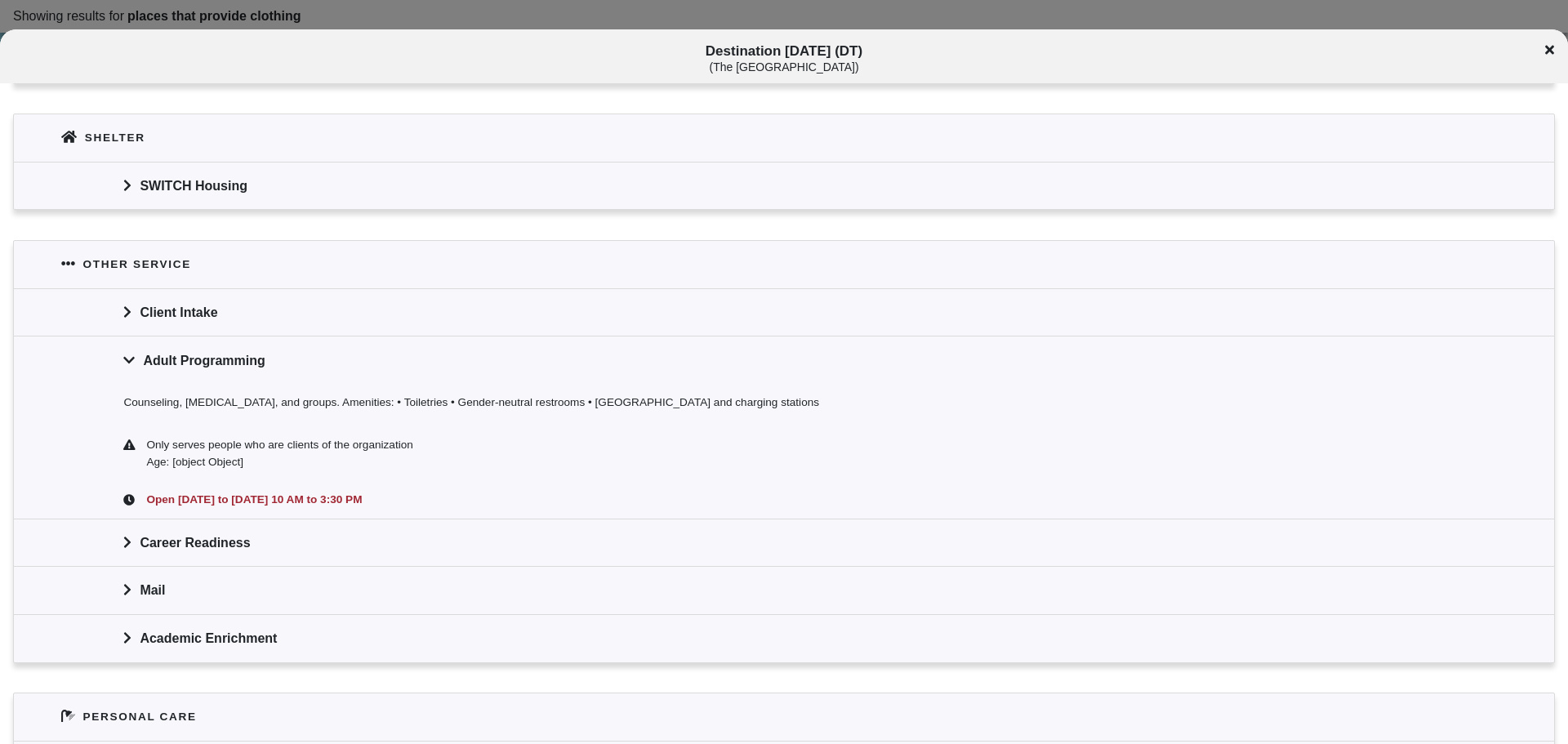
click at [134, 305] on div "Client Intake" at bounding box center [784, 312] width 1541 height 48
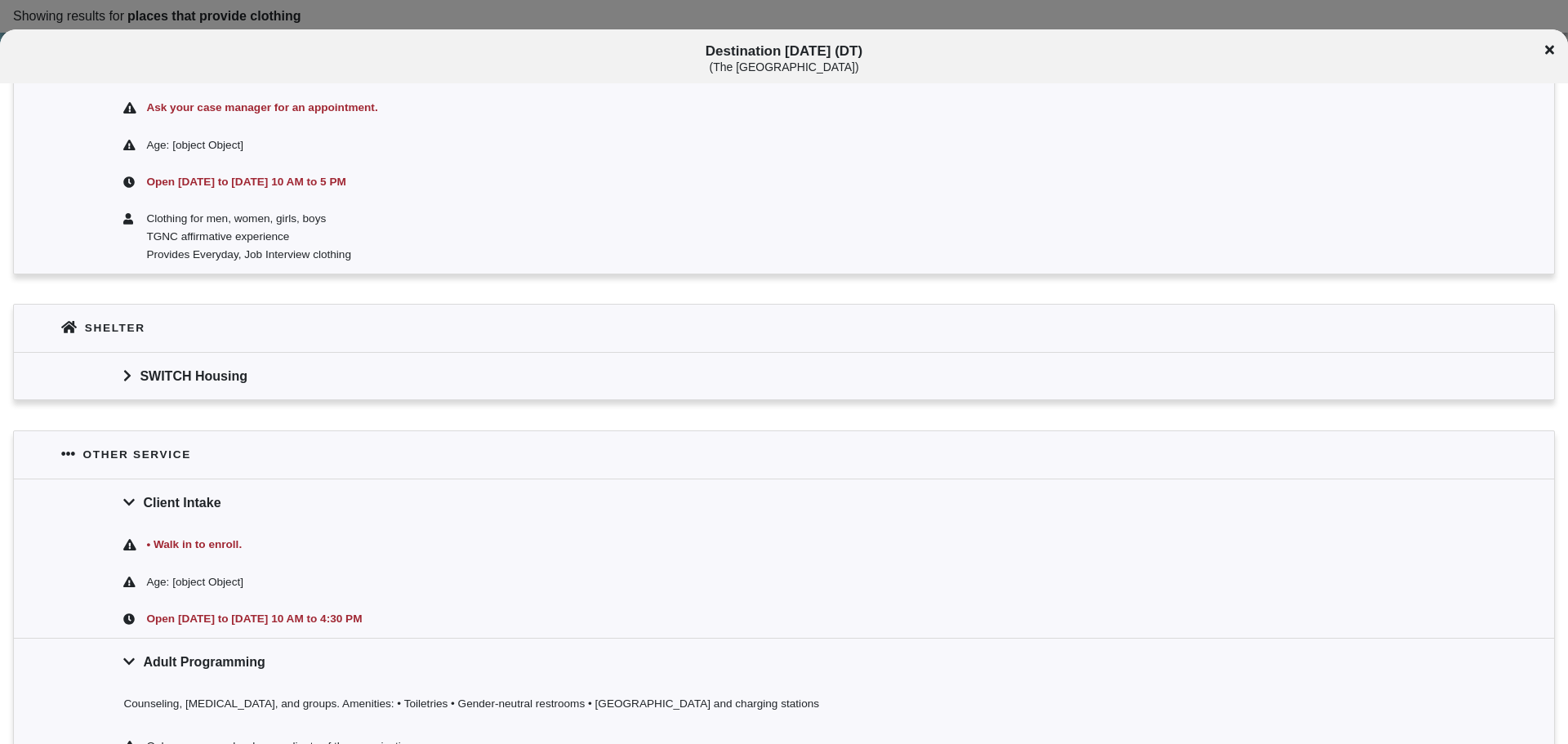
scroll to position [443, 0]
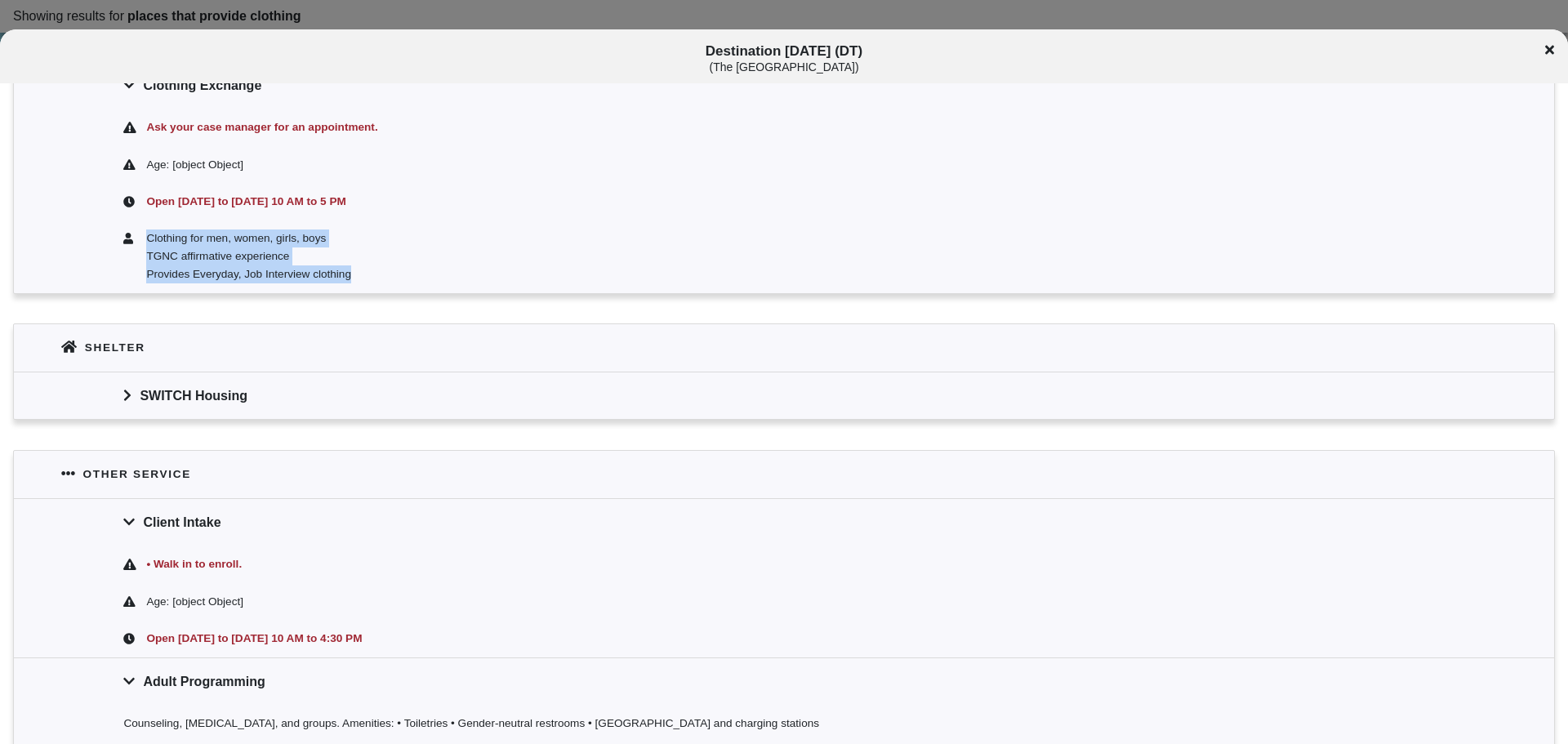
drag, startPoint x: 147, startPoint y: 239, endPoint x: 360, endPoint y: 268, distance: 215.0
click at [360, 268] on div "Clothing for men, women, girls, boys TGNC affirmative experience Provides Every…" at bounding box center [794, 256] width 1301 height 53
copy div "Clothing for men, women, girls, boys TGNC affirmative experience Provides Every…"
